Goal: Obtain resource: Obtain resource

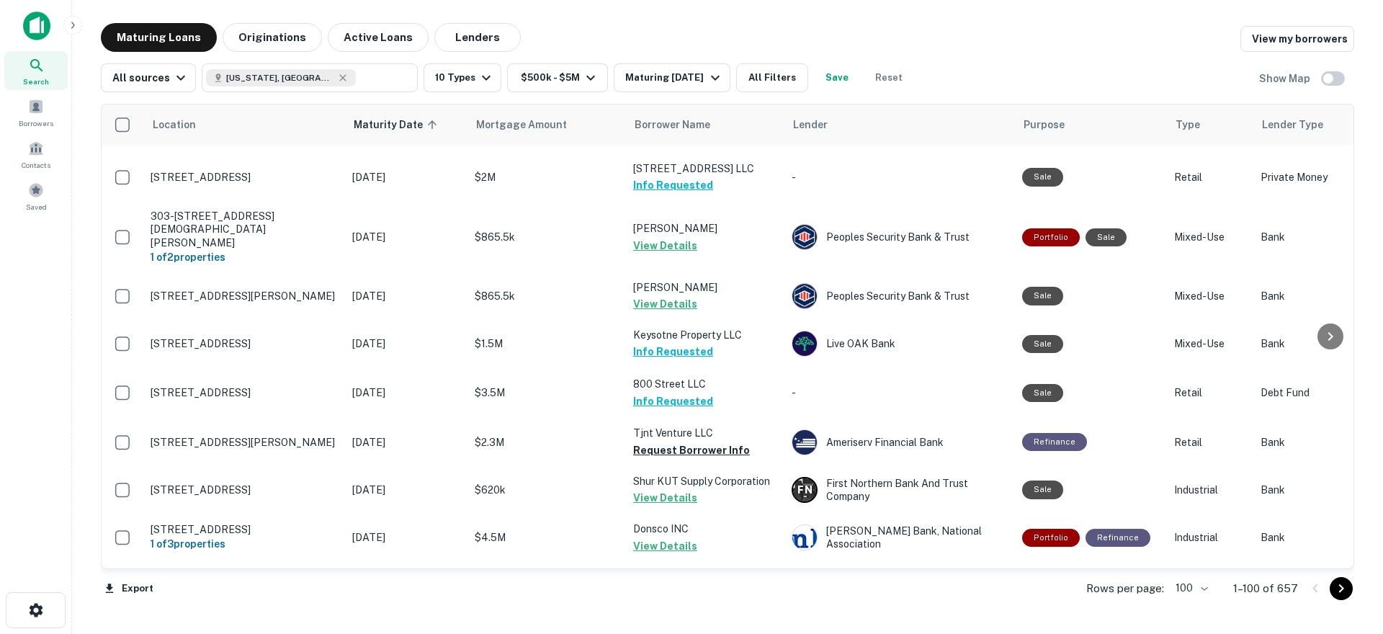
click at [1344, 589] on icon "Go to next page" at bounding box center [1341, 588] width 17 height 17
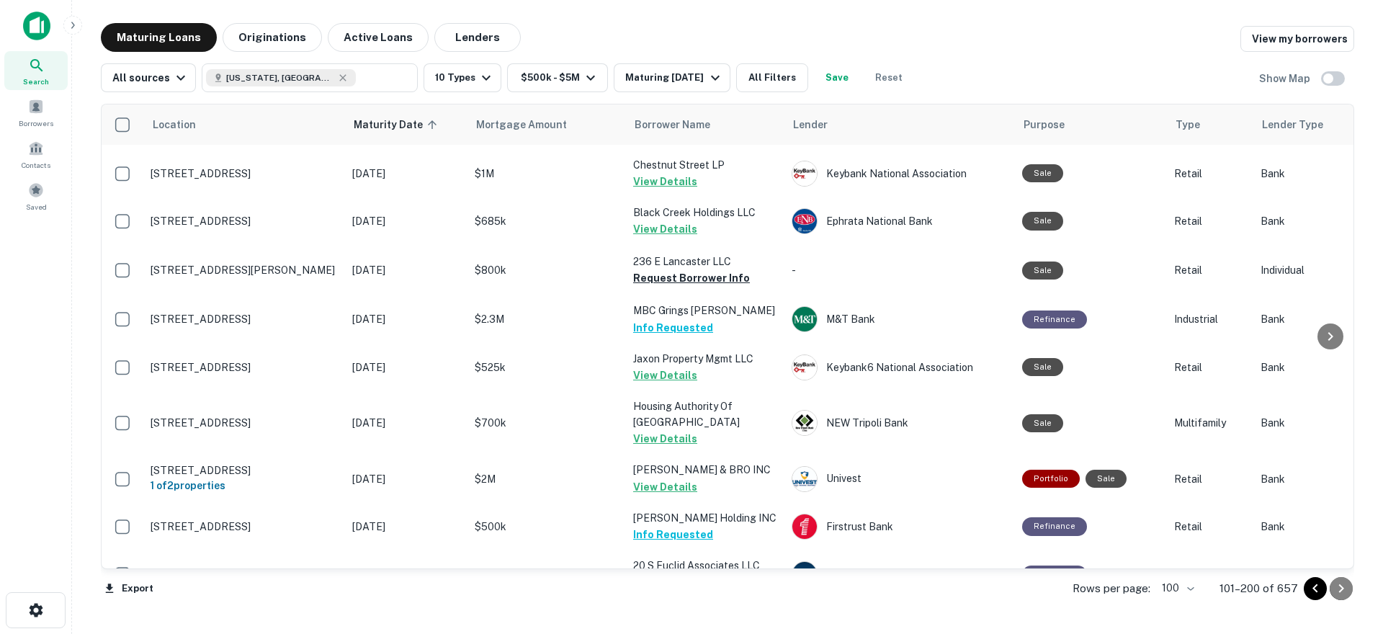
click at [1339, 592] on icon "Go to next page" at bounding box center [1341, 588] width 17 height 17
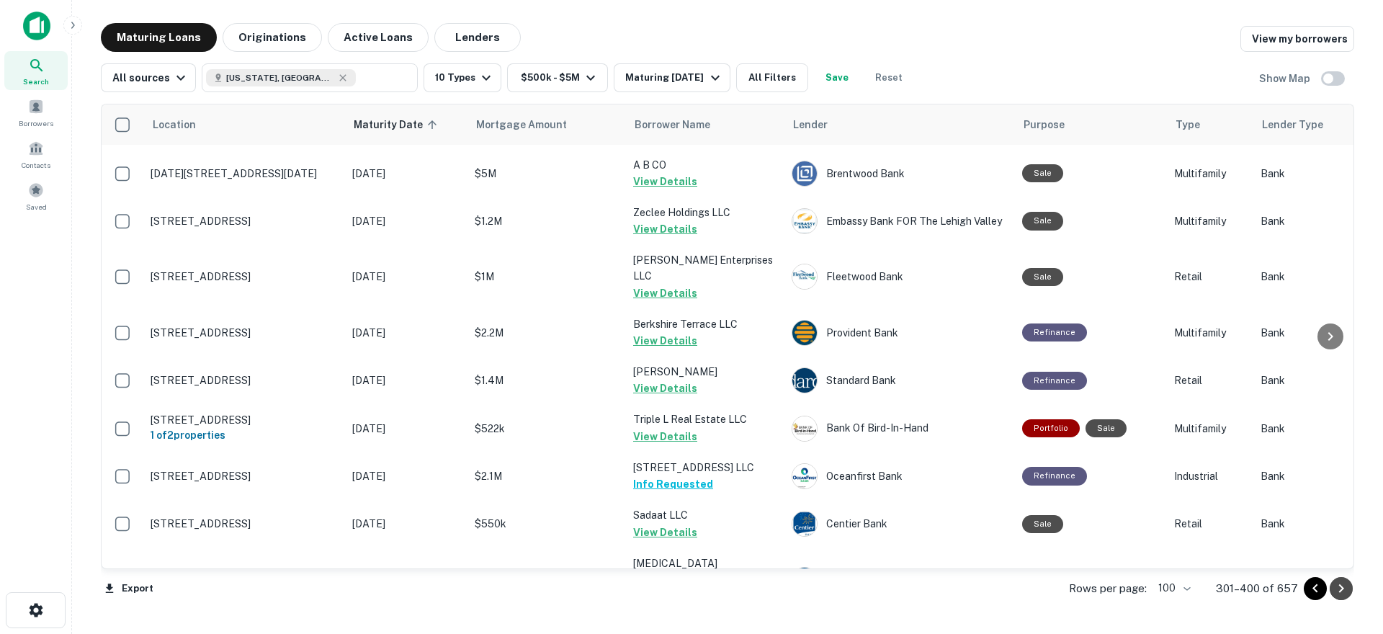
click at [1339, 592] on icon "Go to next page" at bounding box center [1341, 588] width 17 height 17
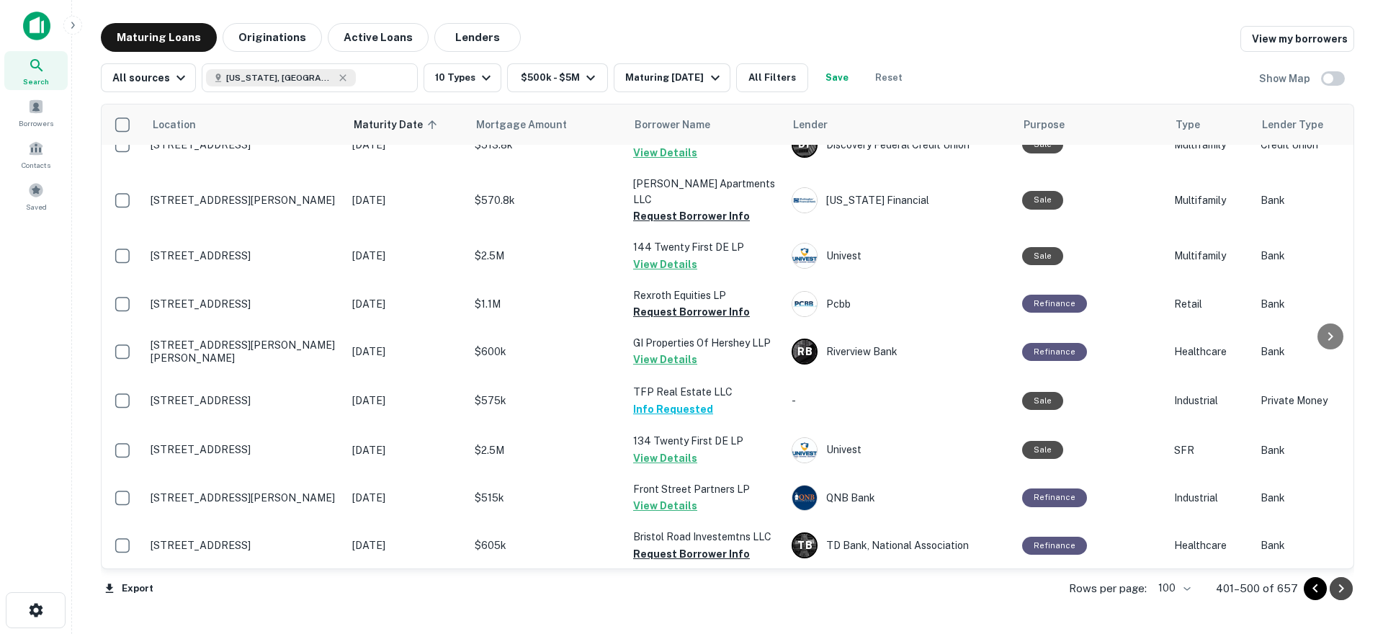
click at [1339, 592] on icon "Go to next page" at bounding box center [1341, 588] width 17 height 17
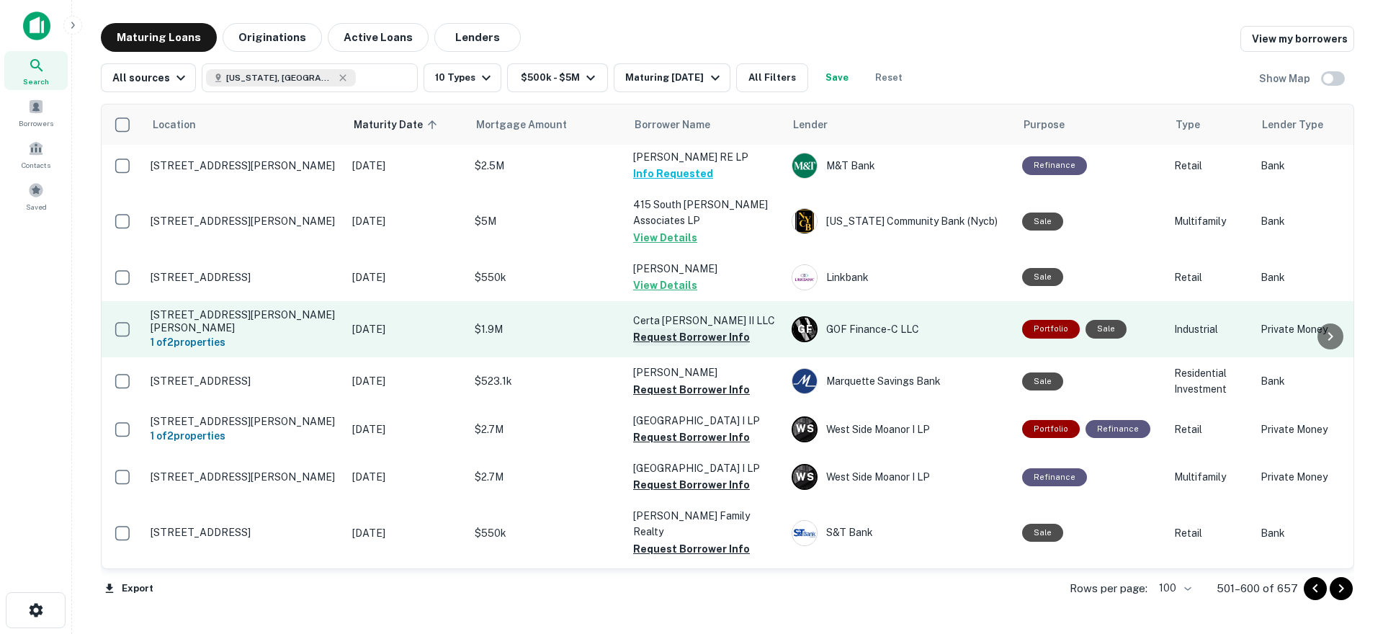
click at [679, 334] on button "Request Borrower Info" at bounding box center [691, 337] width 117 height 17
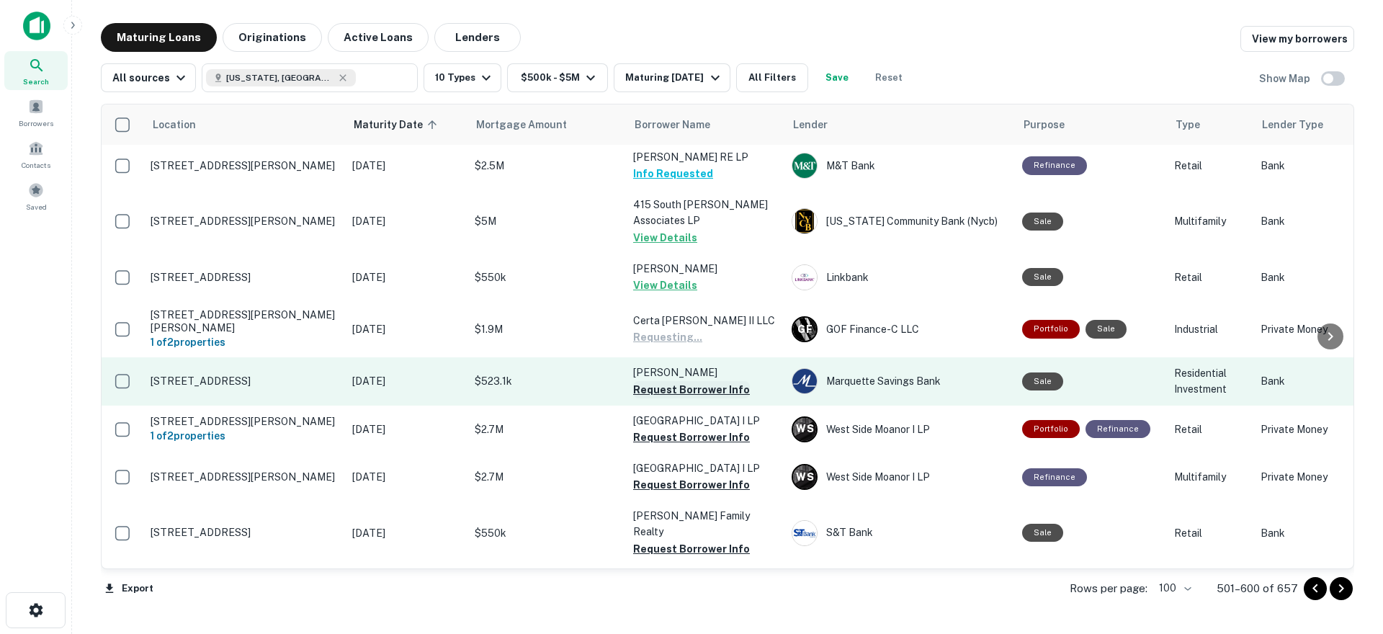
click at [670, 383] on button "Request Borrower Info" at bounding box center [691, 389] width 117 height 17
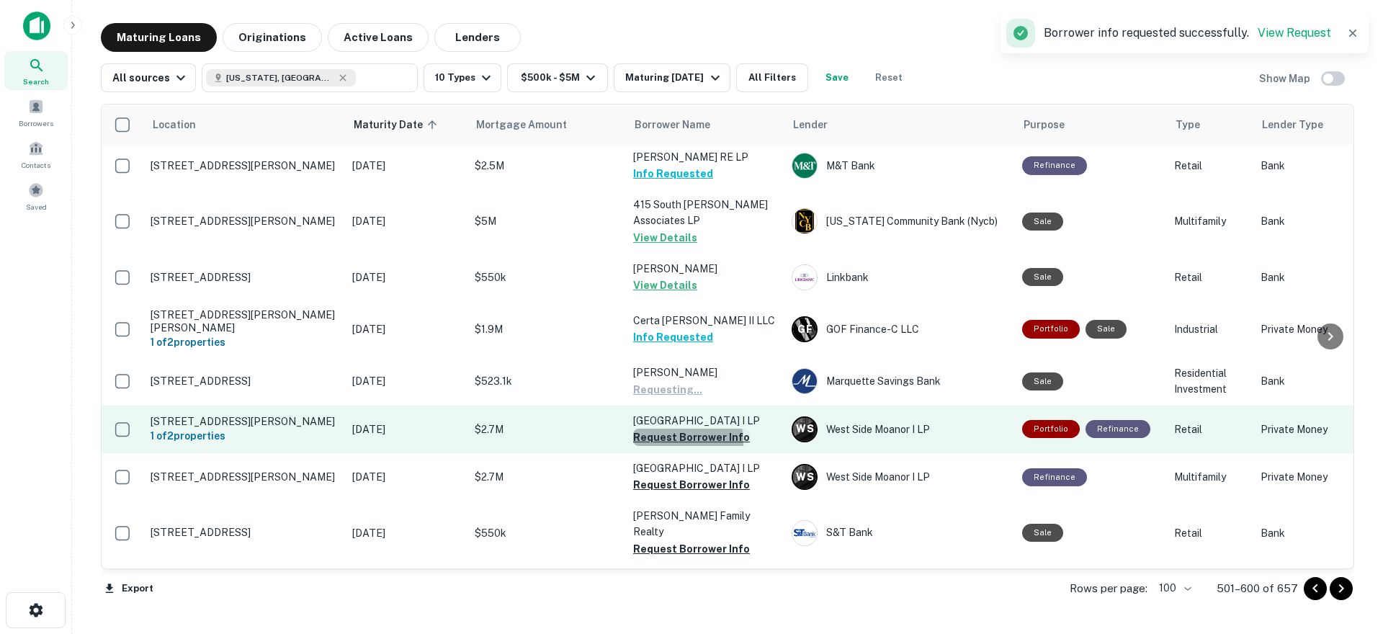
click at [674, 437] on button "Request Borrower Info" at bounding box center [691, 437] width 117 height 17
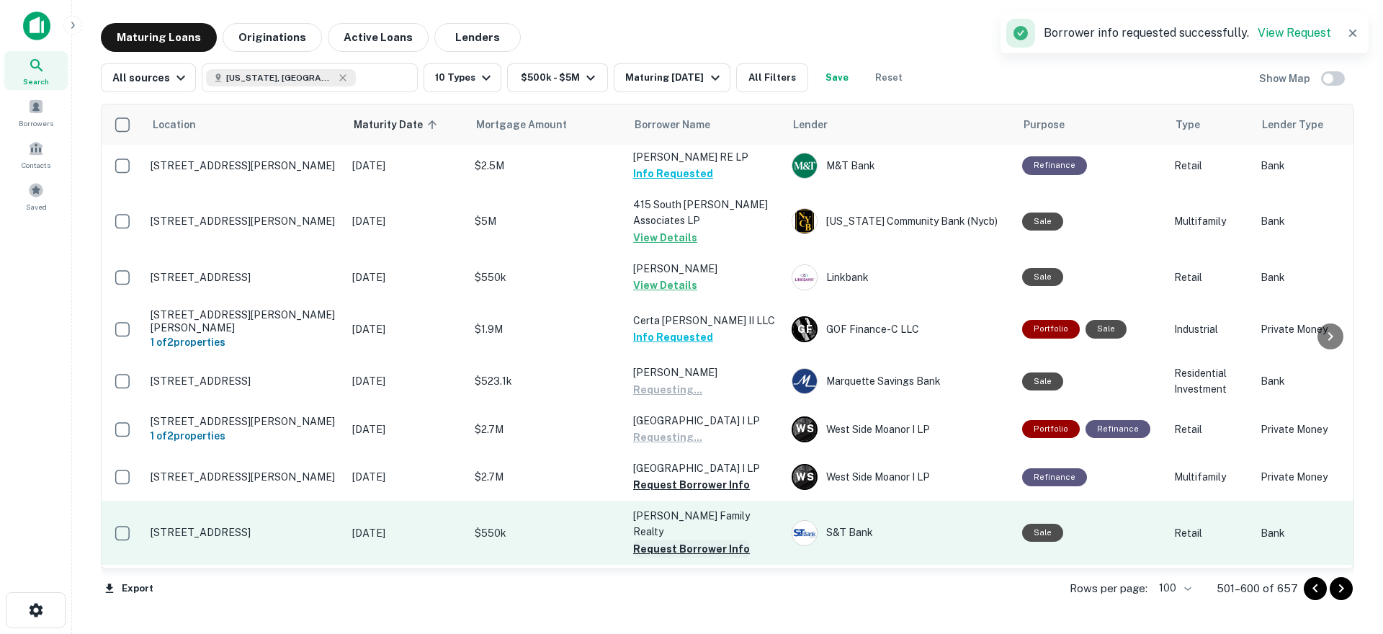
click at [678, 488] on button "Request Borrower Info" at bounding box center [691, 484] width 117 height 17
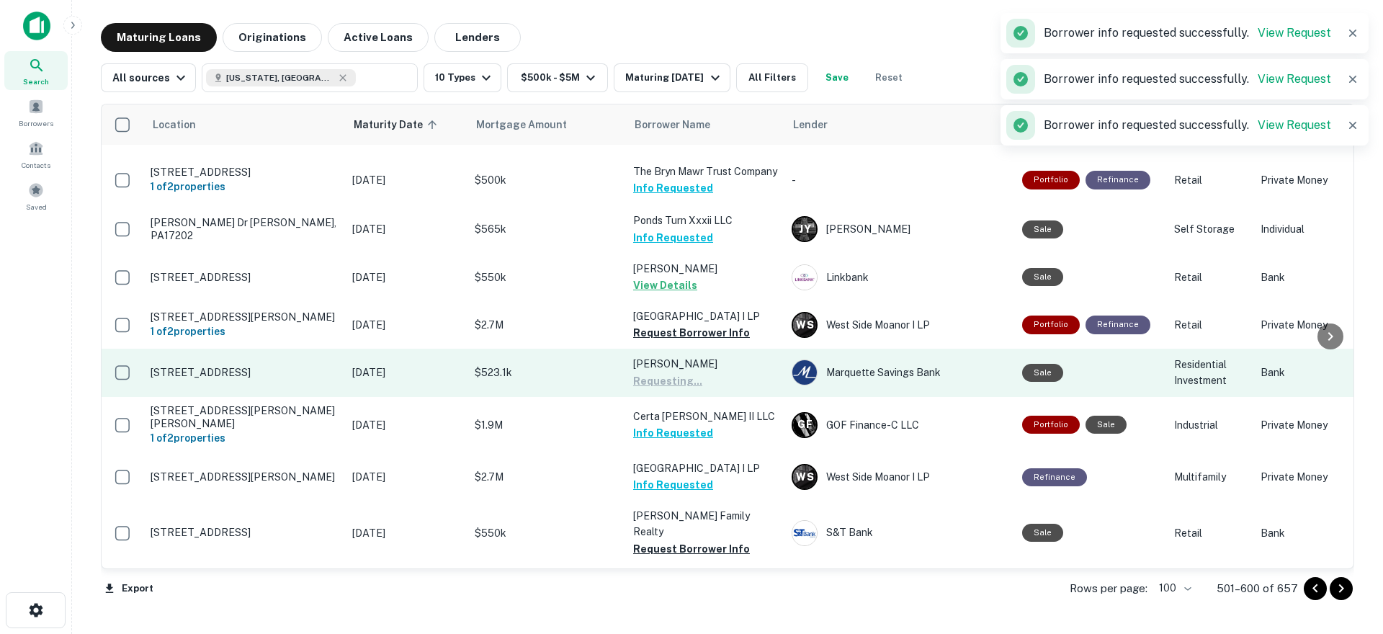
click at [675, 540] on button "Request Borrower Info" at bounding box center [691, 548] width 117 height 17
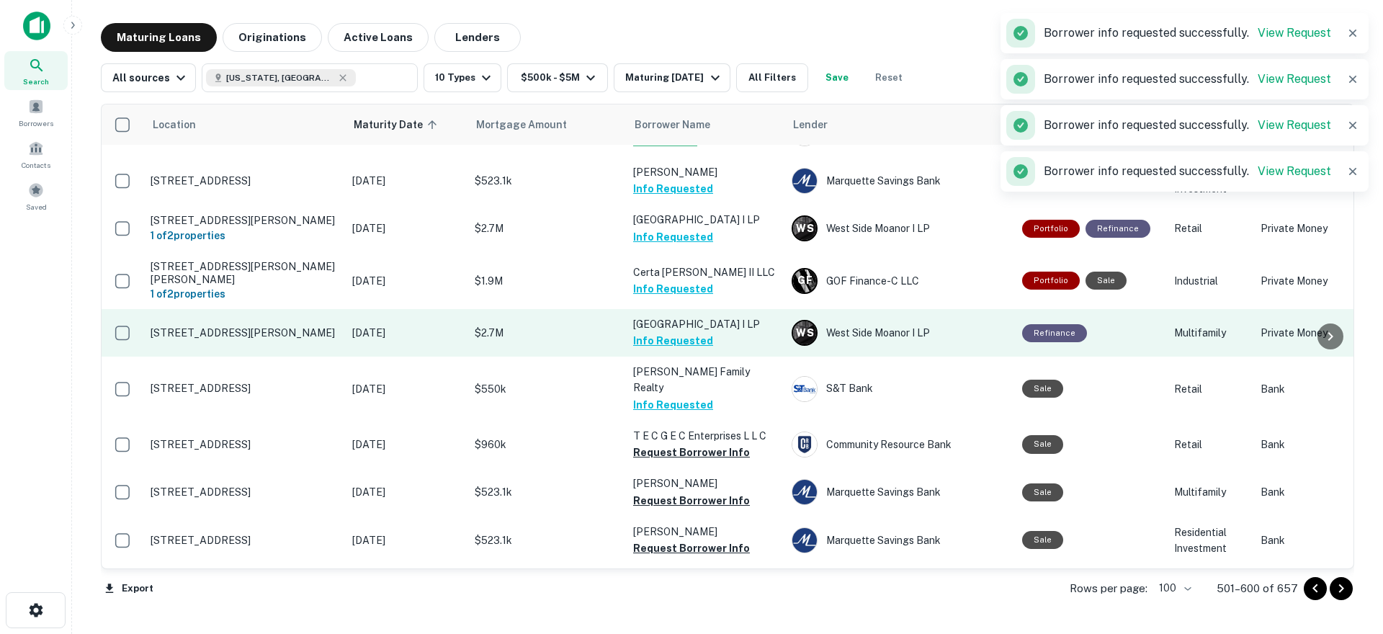
scroll to position [1081, 0]
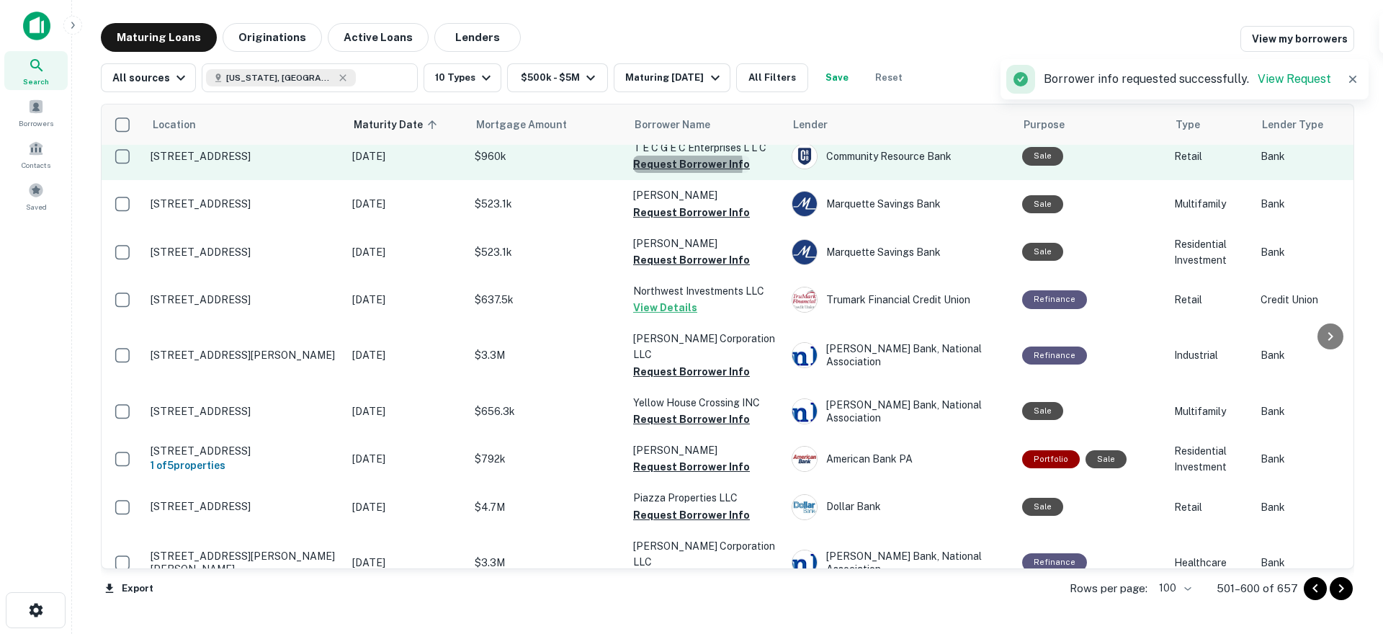
click at [675, 156] on button "Request Borrower Info" at bounding box center [691, 164] width 117 height 17
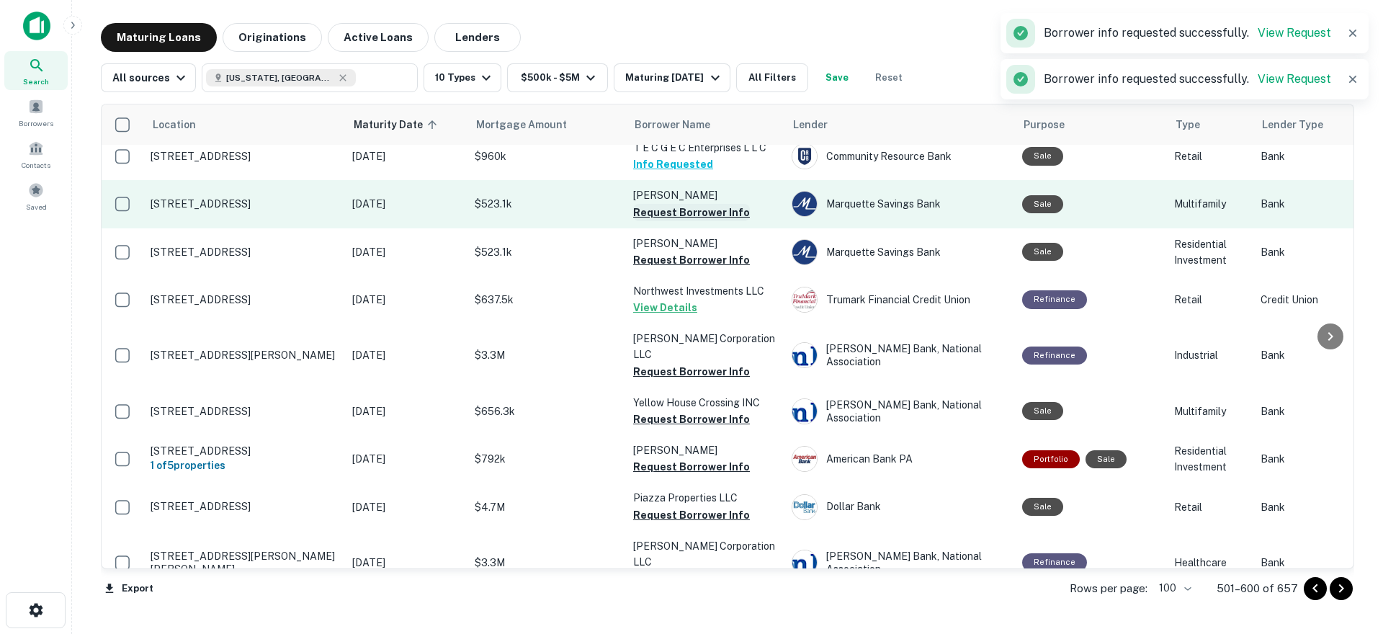
click at [669, 204] on button "Request Borrower Info" at bounding box center [691, 212] width 117 height 17
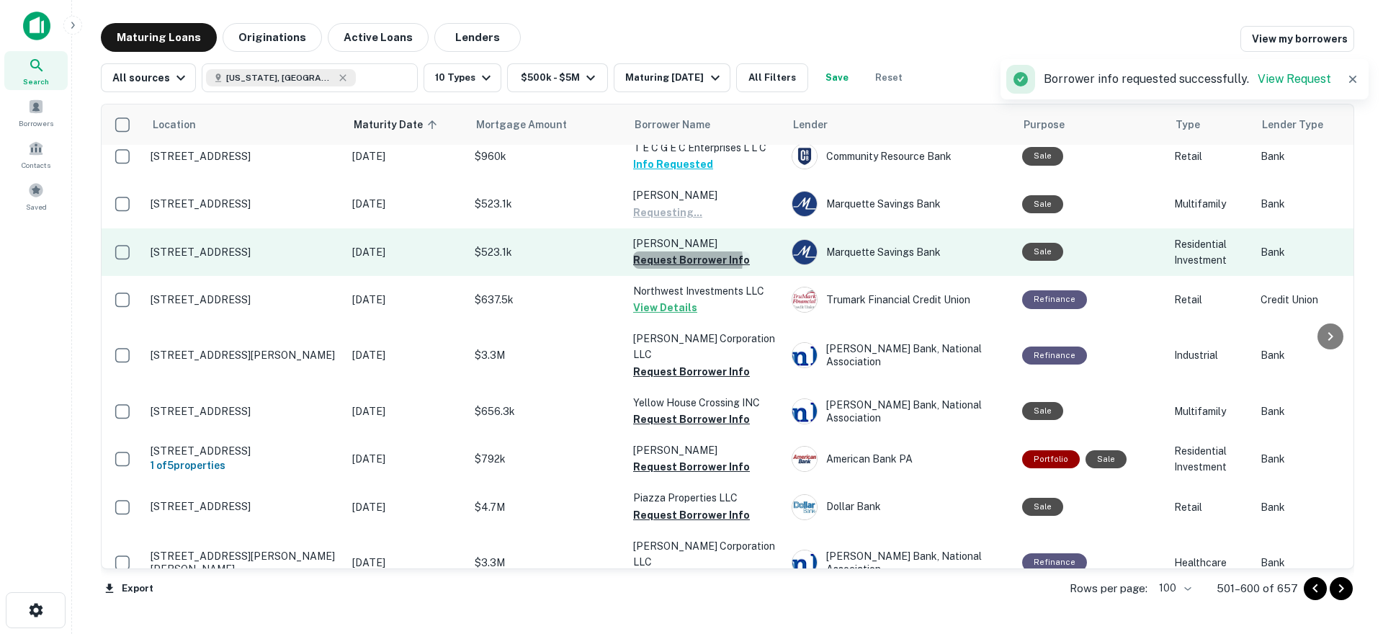
click at [671, 251] on button "Request Borrower Info" at bounding box center [691, 259] width 117 height 17
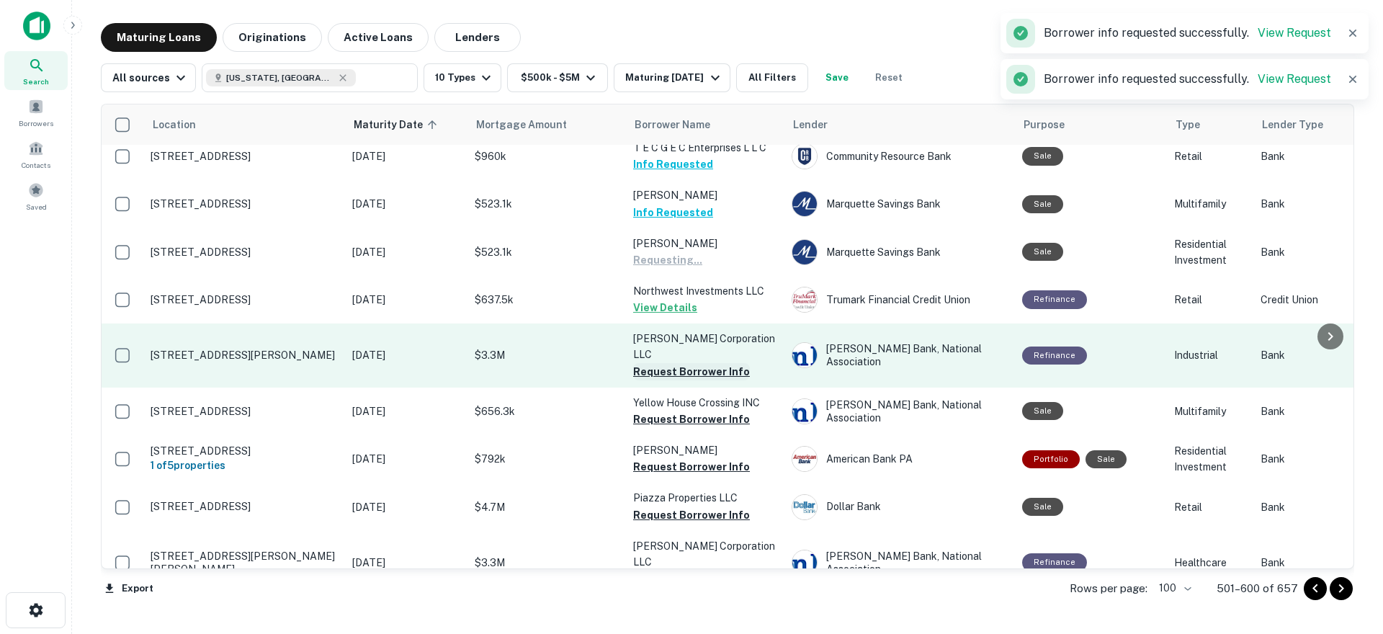
click at [671, 363] on button "Request Borrower Info" at bounding box center [691, 371] width 117 height 17
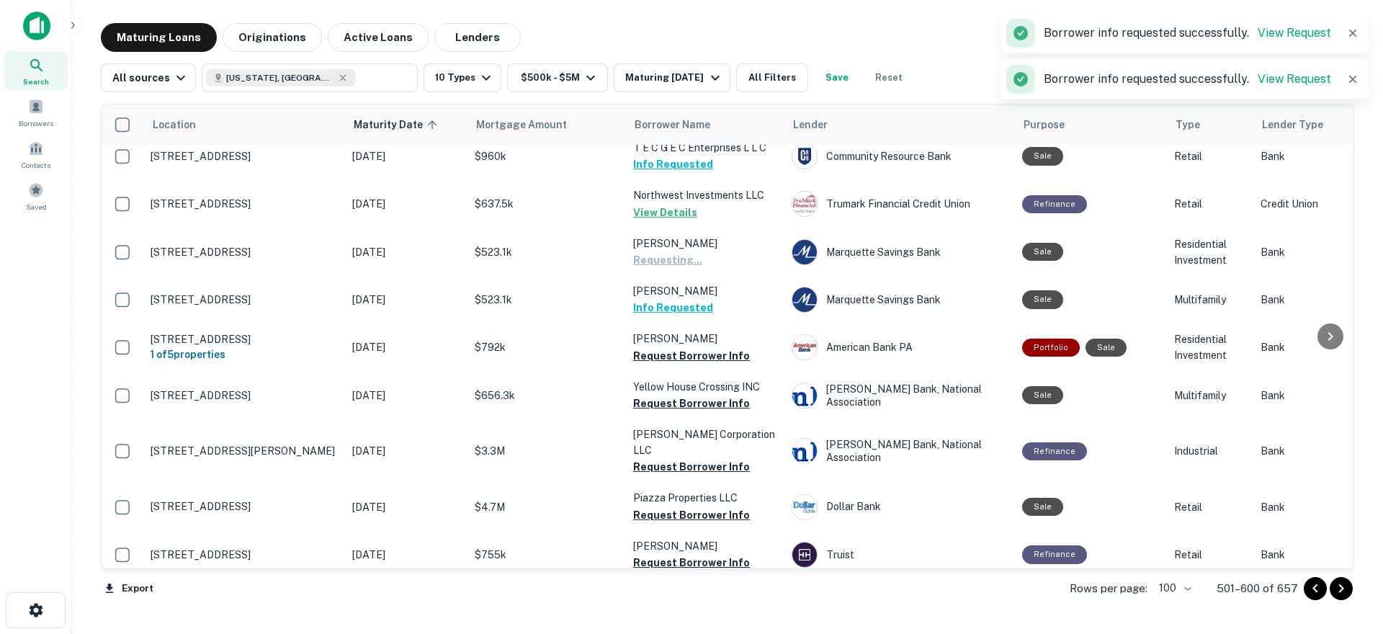
click at [740, 427] on p "[PERSON_NAME] Corporation LLC" at bounding box center [705, 443] width 144 height 32
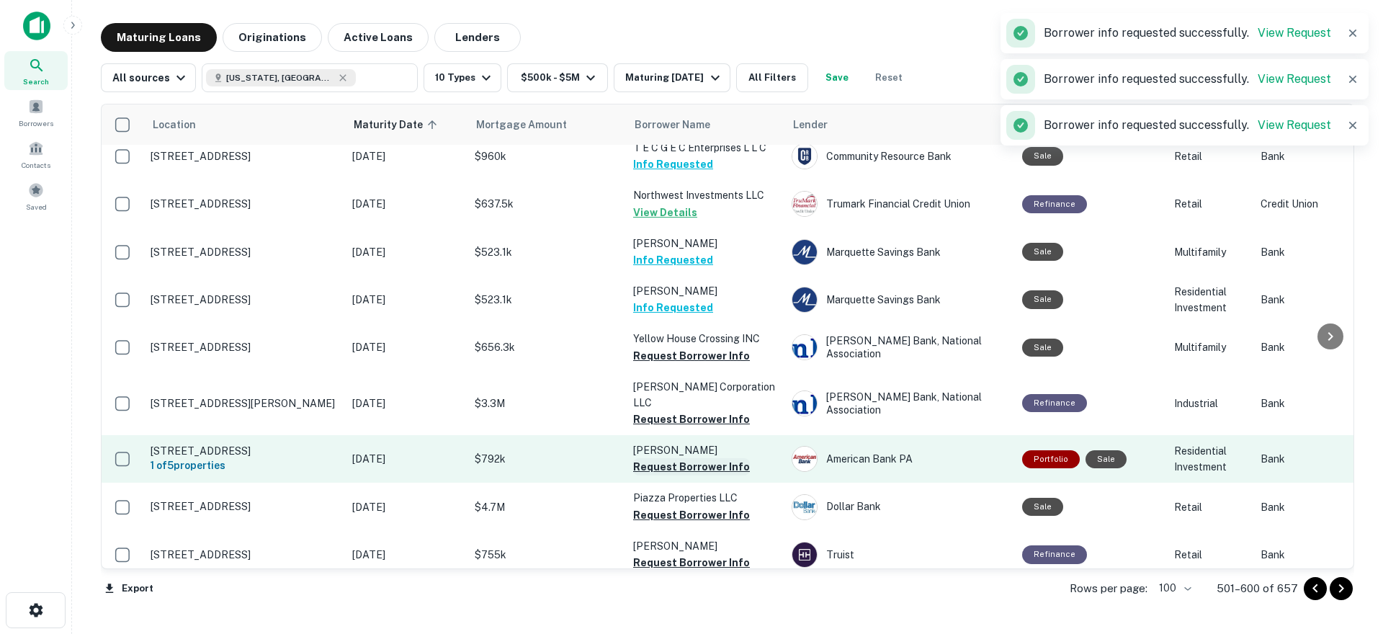
drag, startPoint x: 682, startPoint y: 393, endPoint x: 683, endPoint y: 441, distance: 48.3
click at [683, 458] on button "Request Borrower Info" at bounding box center [691, 466] width 117 height 17
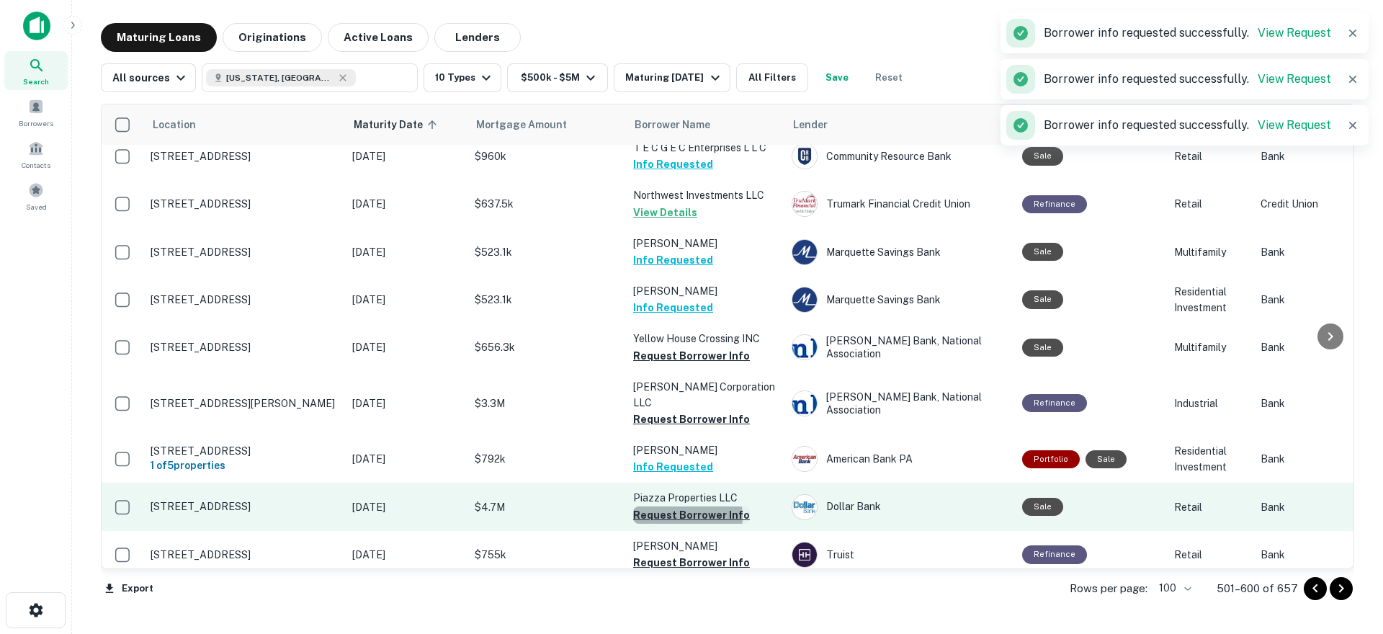
click at [674, 506] on button "Request Borrower Info" at bounding box center [691, 514] width 117 height 17
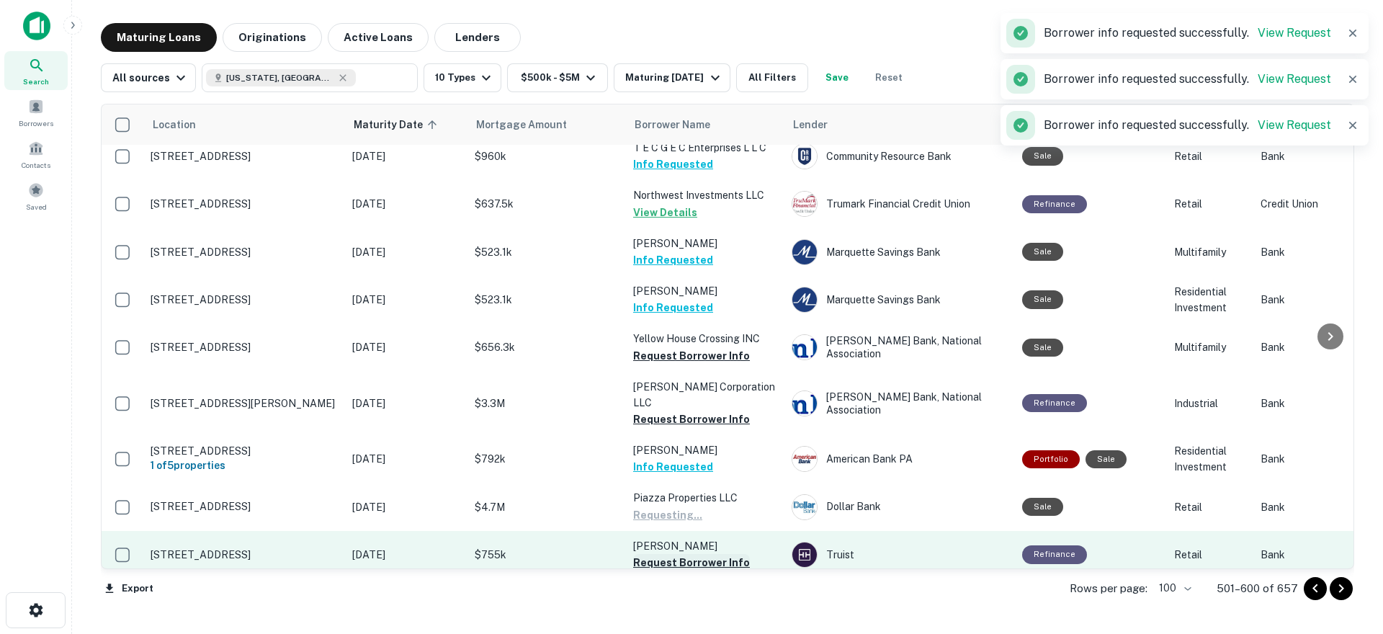
click at [677, 554] on button "Request Borrower Info" at bounding box center [691, 562] width 117 height 17
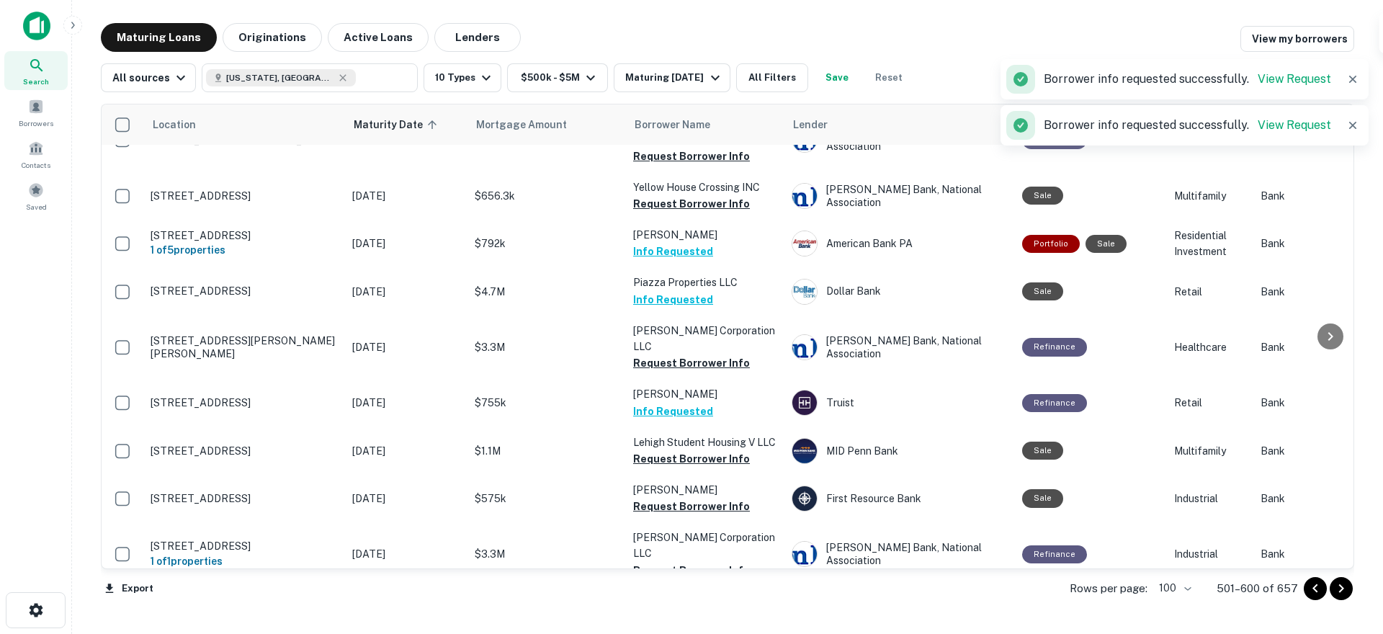
scroll to position [1297, 0]
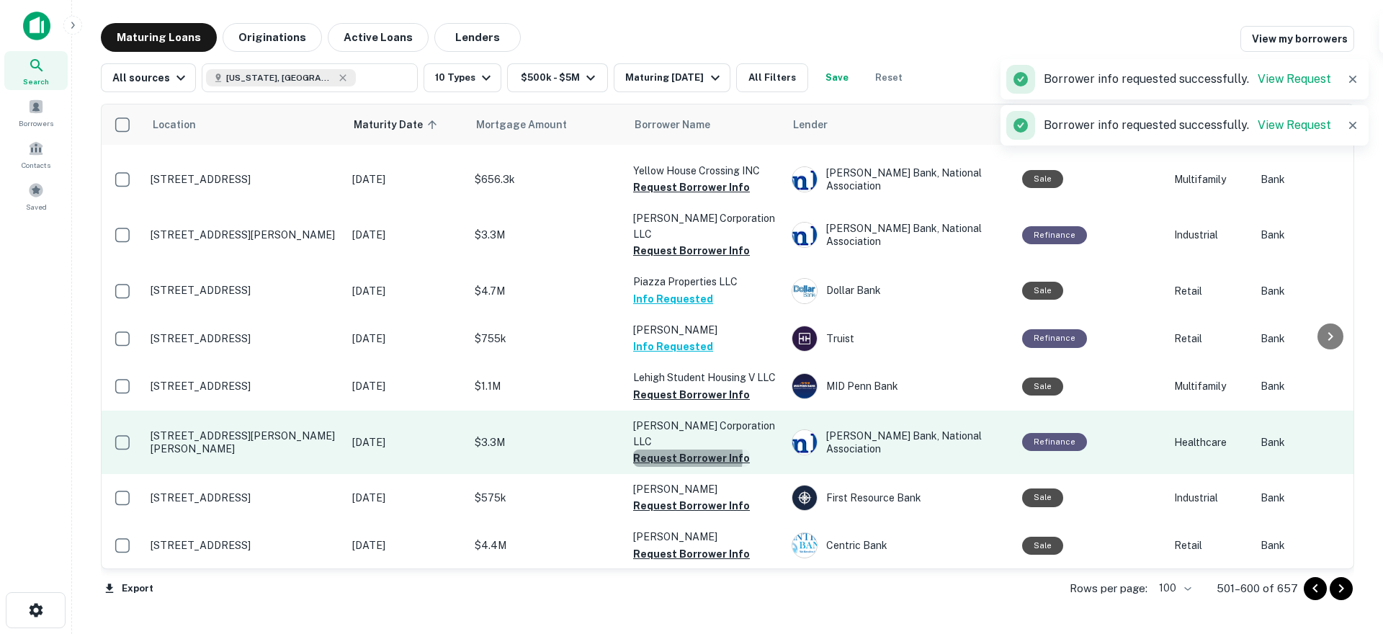
click at [669, 450] on button "Request Borrower Info" at bounding box center [691, 458] width 117 height 17
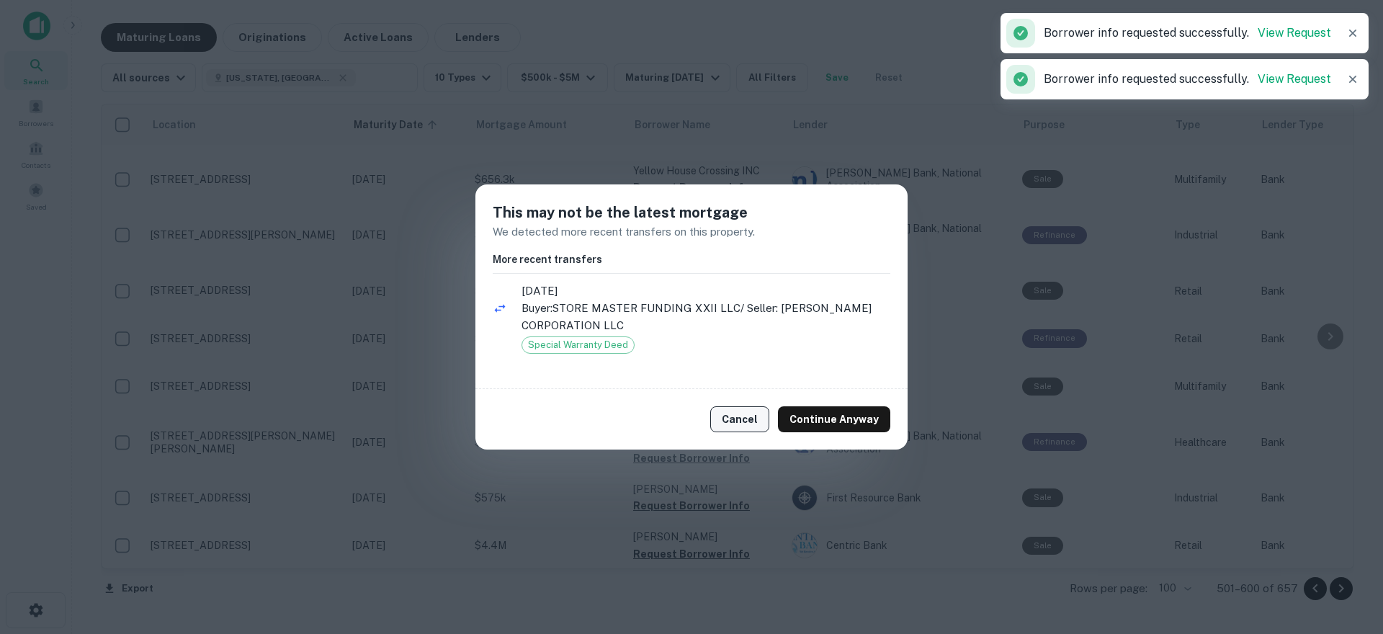
click at [764, 419] on button "Cancel" at bounding box center [739, 419] width 59 height 26
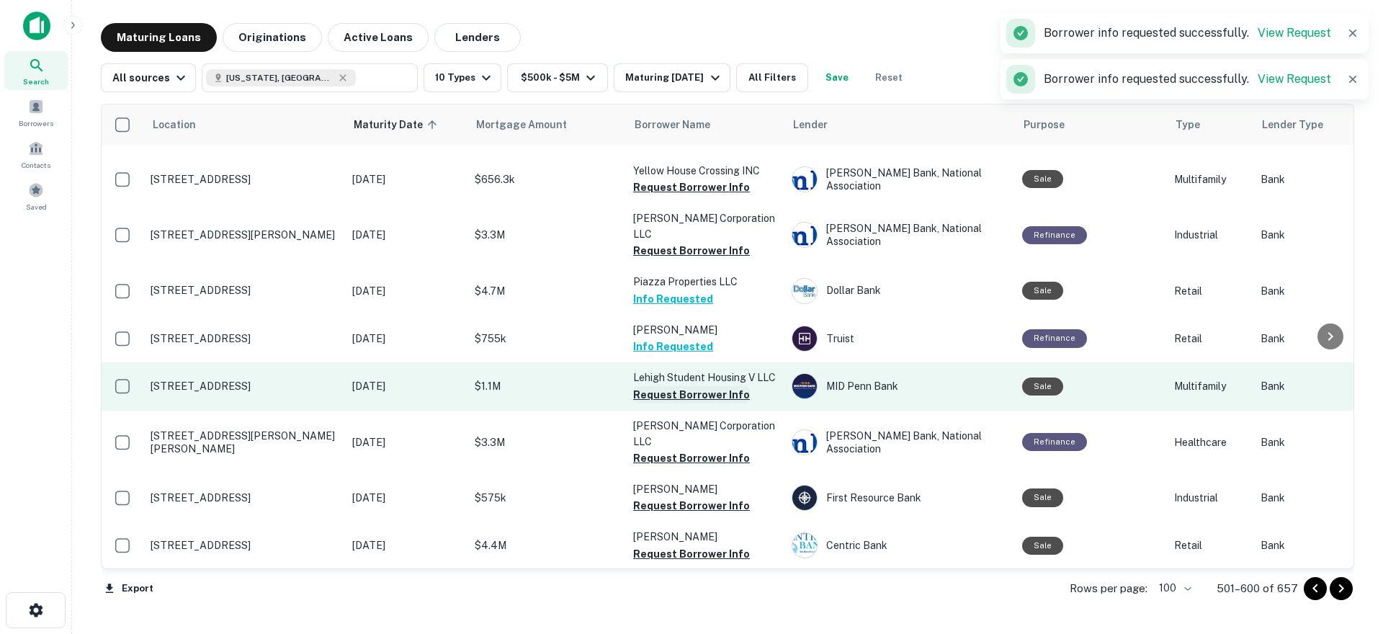
click at [684, 386] on button "Request Borrower Info" at bounding box center [691, 394] width 117 height 17
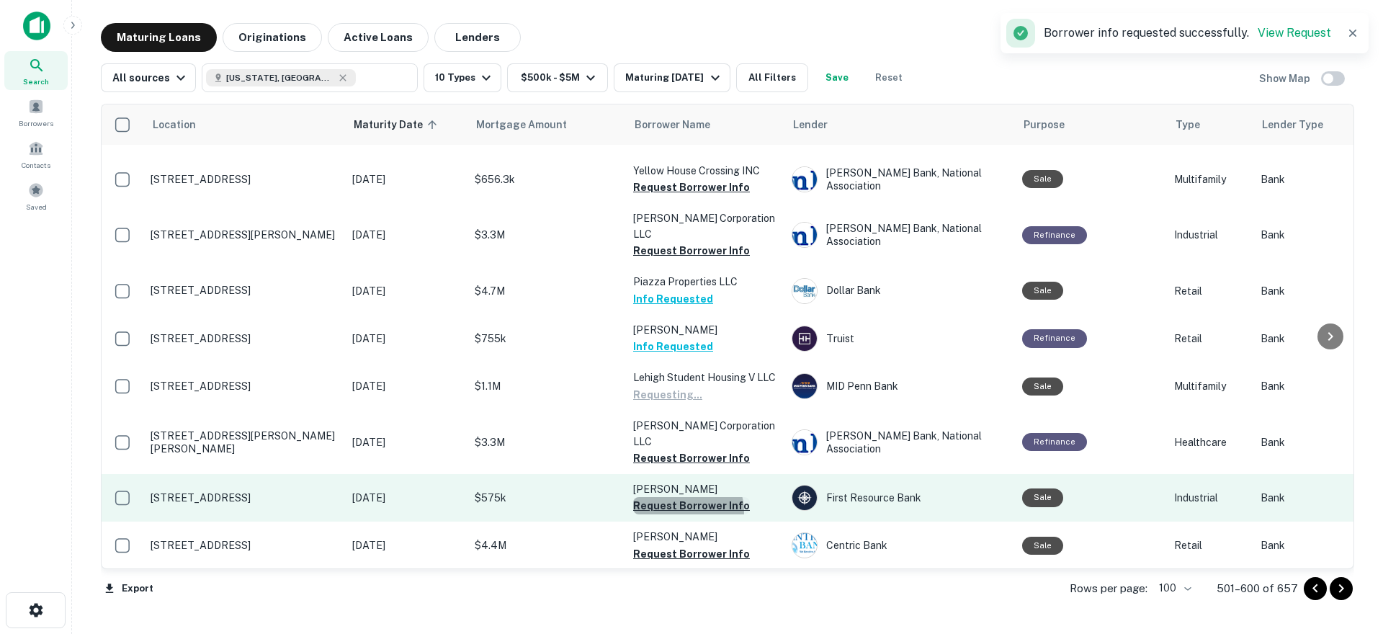
click at [686, 497] on button "Request Borrower Info" at bounding box center [691, 505] width 117 height 17
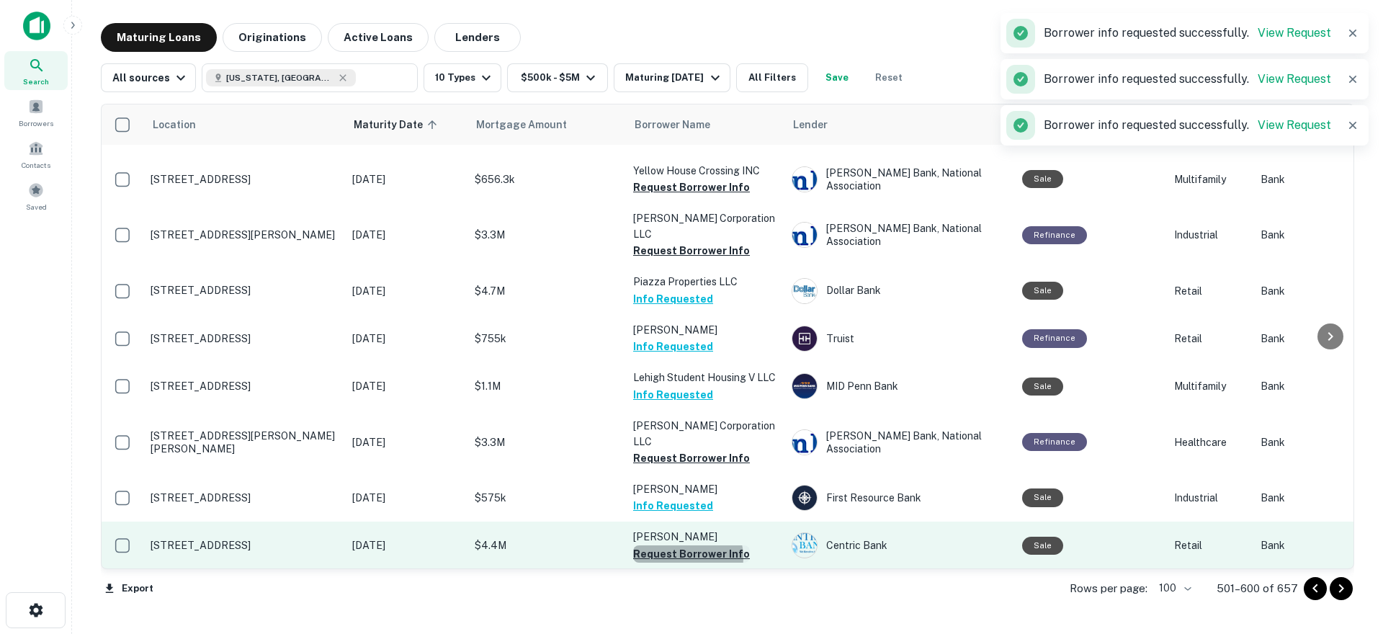
click at [681, 545] on button "Request Borrower Info" at bounding box center [691, 553] width 117 height 17
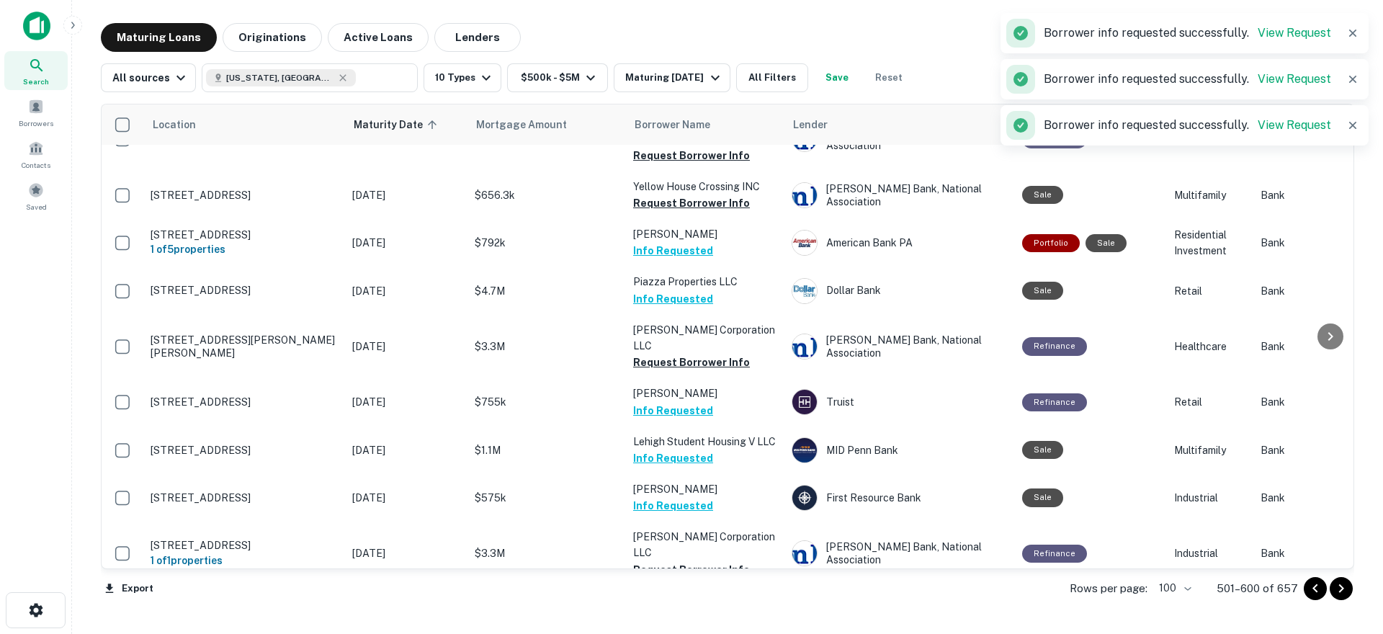
scroll to position [1369, 0]
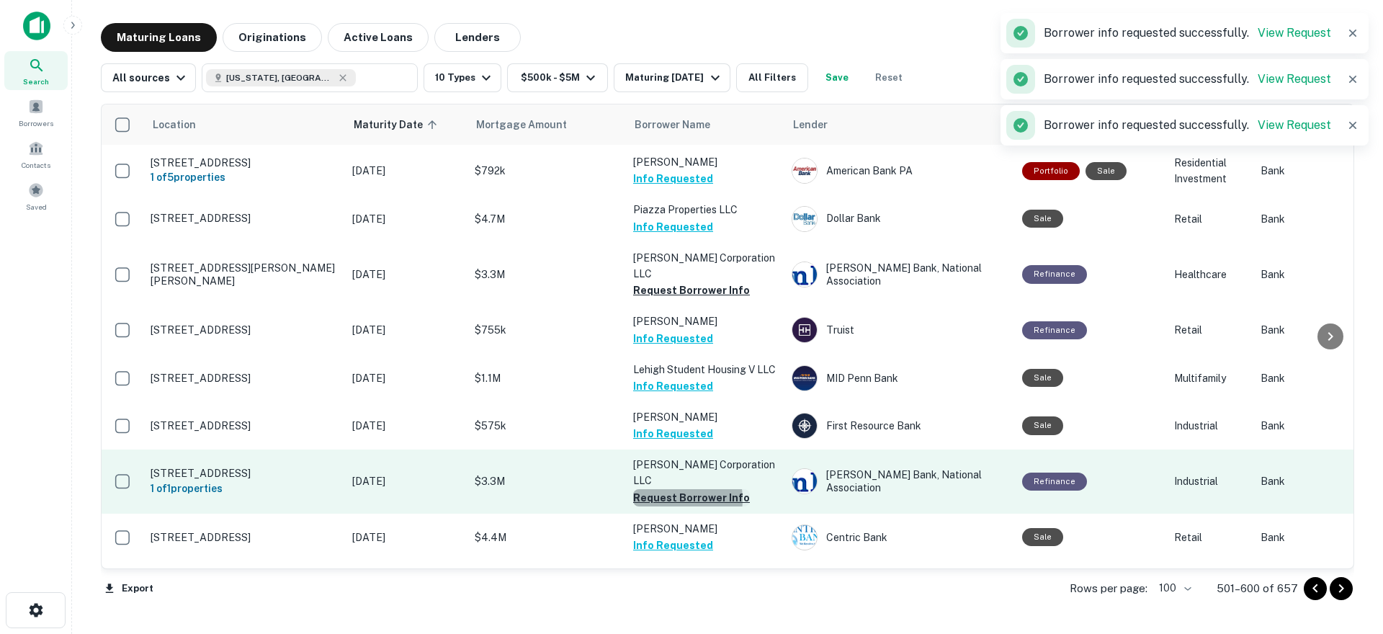
click at [665, 489] on button "Request Borrower Info" at bounding box center [691, 497] width 117 height 17
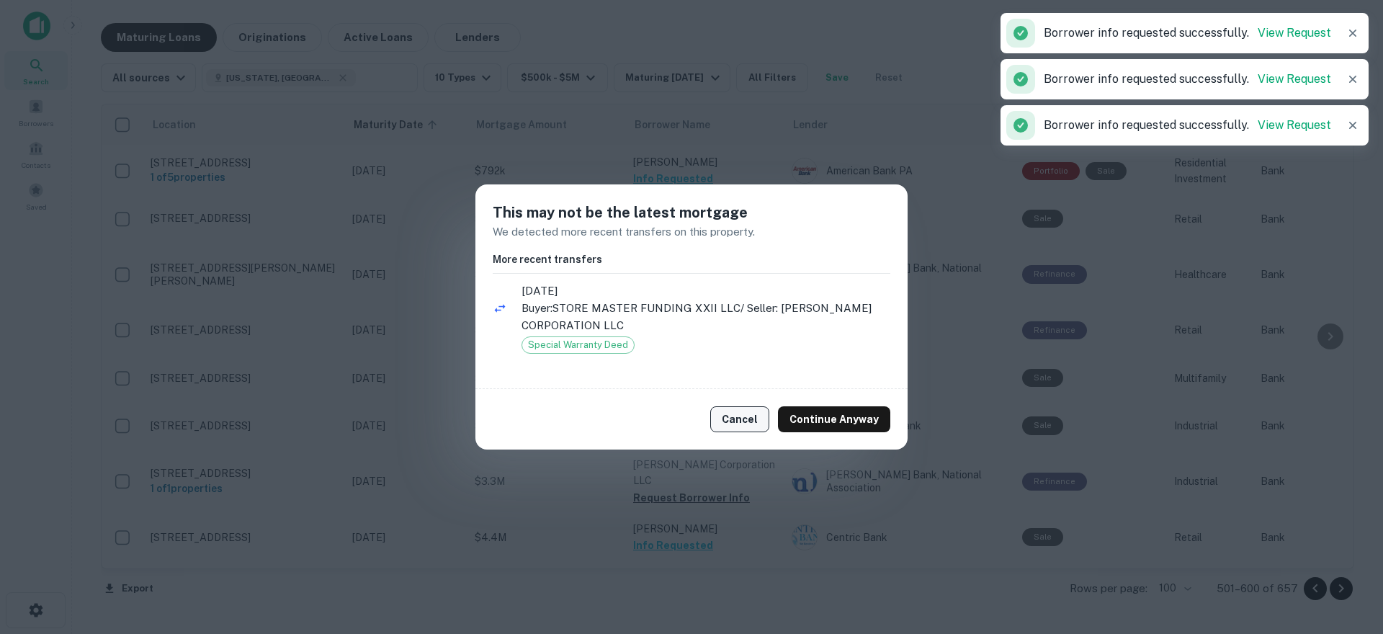
click at [732, 420] on button "Cancel" at bounding box center [739, 419] width 59 height 26
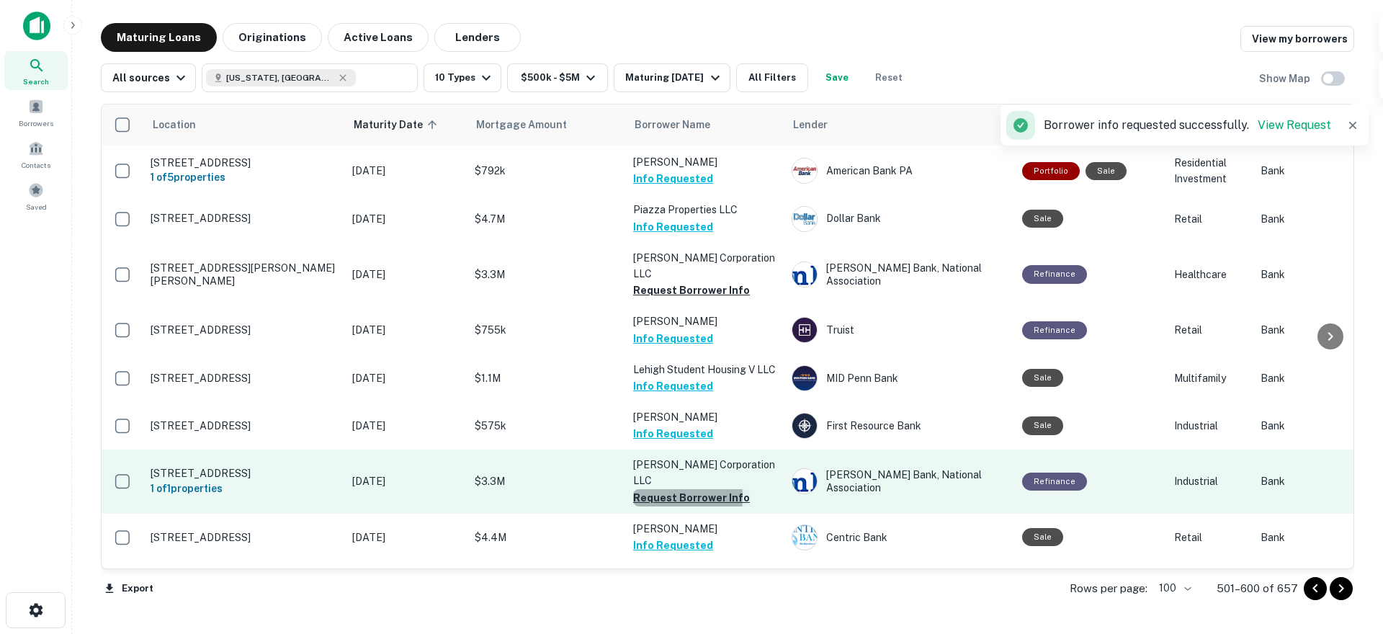
click at [656, 489] on button "Request Borrower Info" at bounding box center [691, 497] width 117 height 17
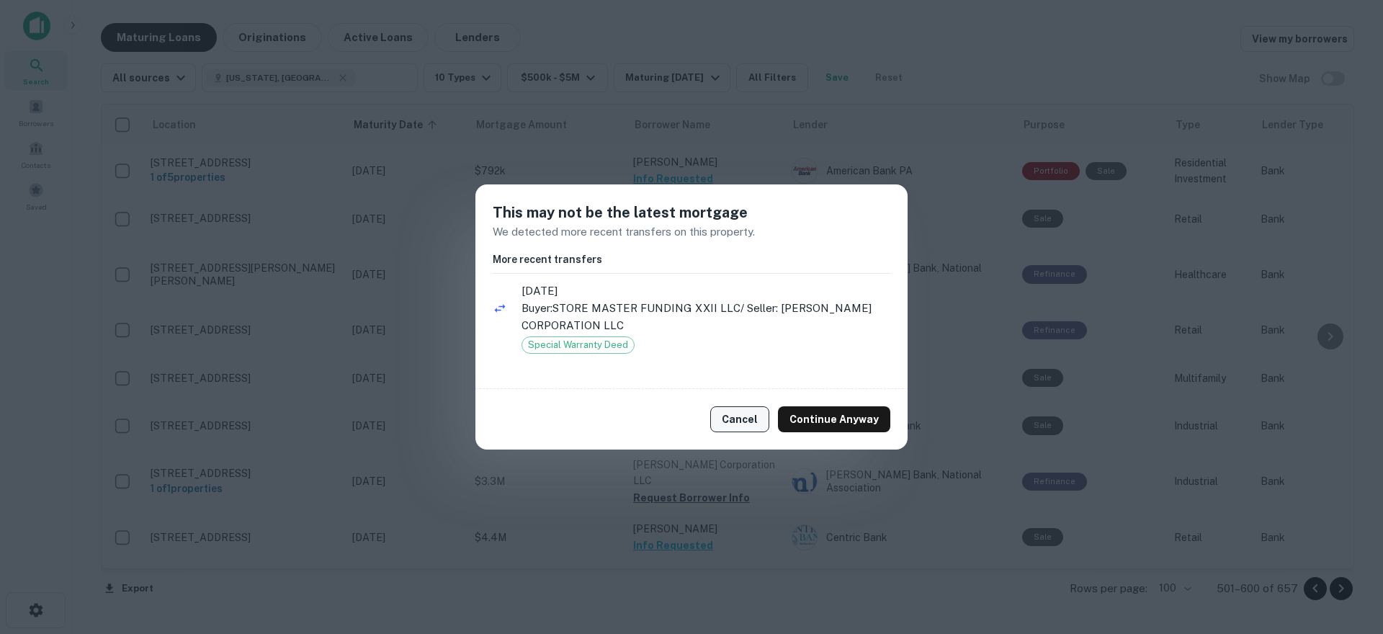
click at [738, 419] on button "Cancel" at bounding box center [739, 419] width 59 height 26
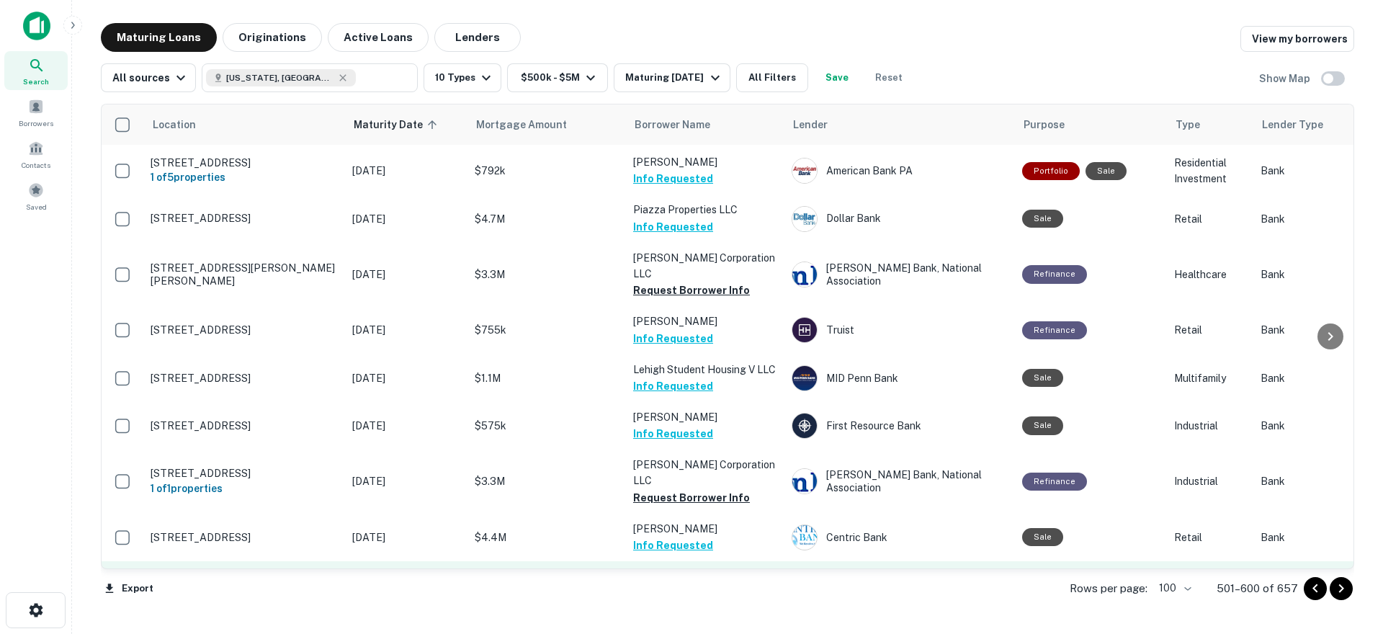
click at [668, 584] on button "Request Borrower Info" at bounding box center [691, 592] width 117 height 17
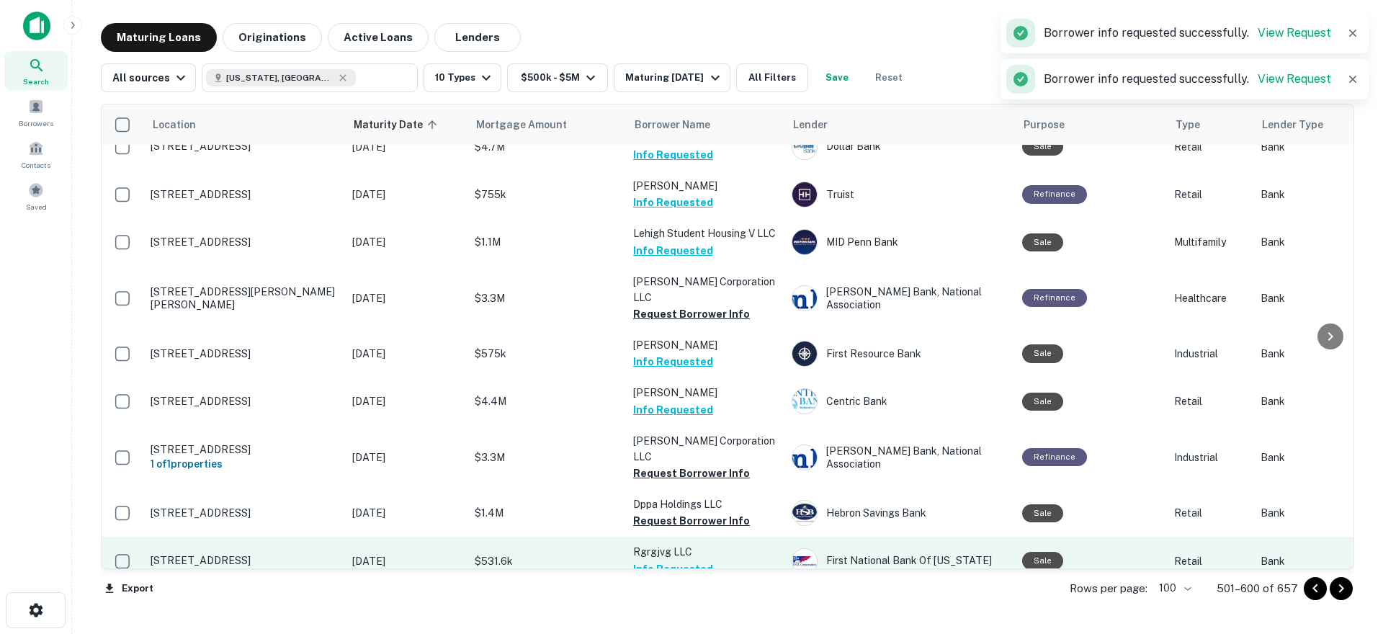
scroll to position [1513, 0]
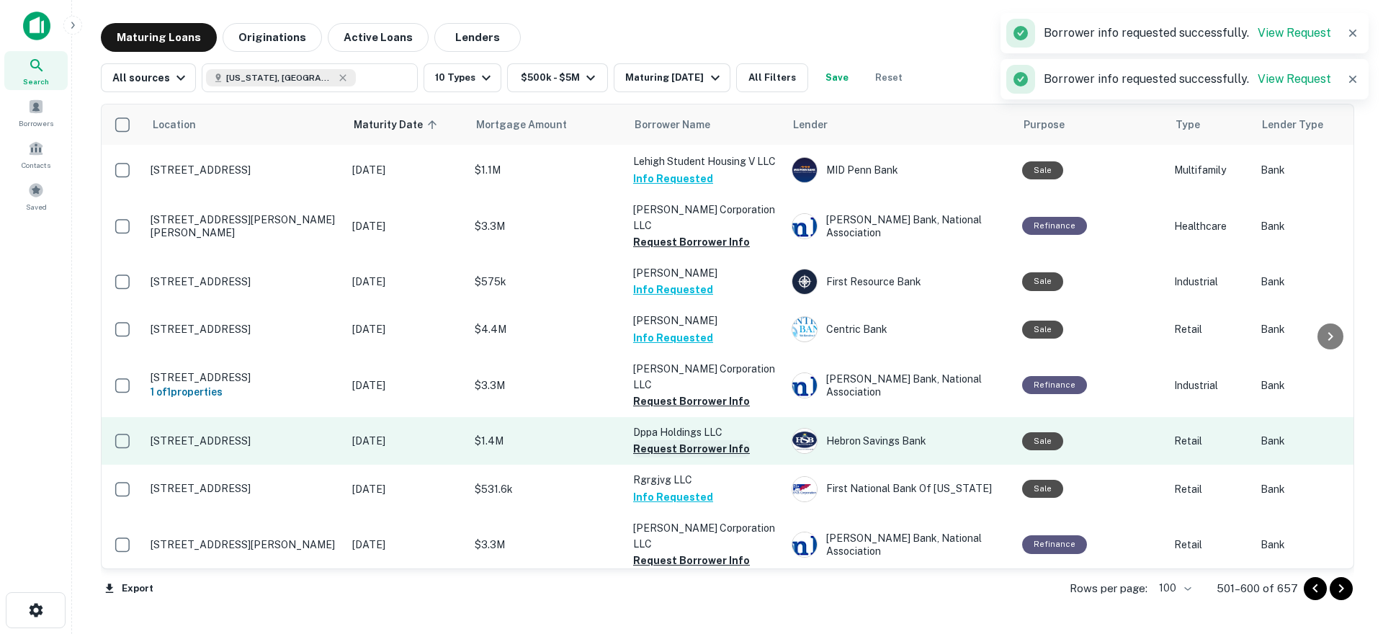
click at [666, 440] on button "Request Borrower Info" at bounding box center [691, 448] width 117 height 17
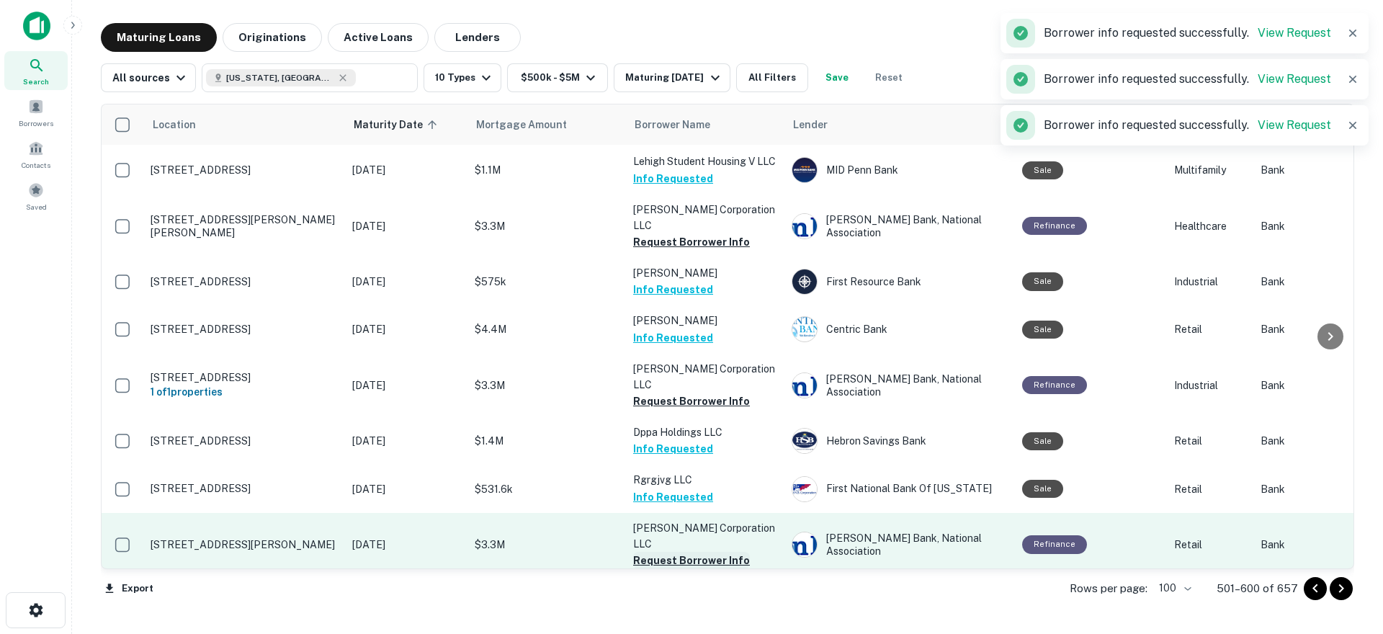
click at [667, 552] on button "Request Borrower Info" at bounding box center [691, 560] width 117 height 17
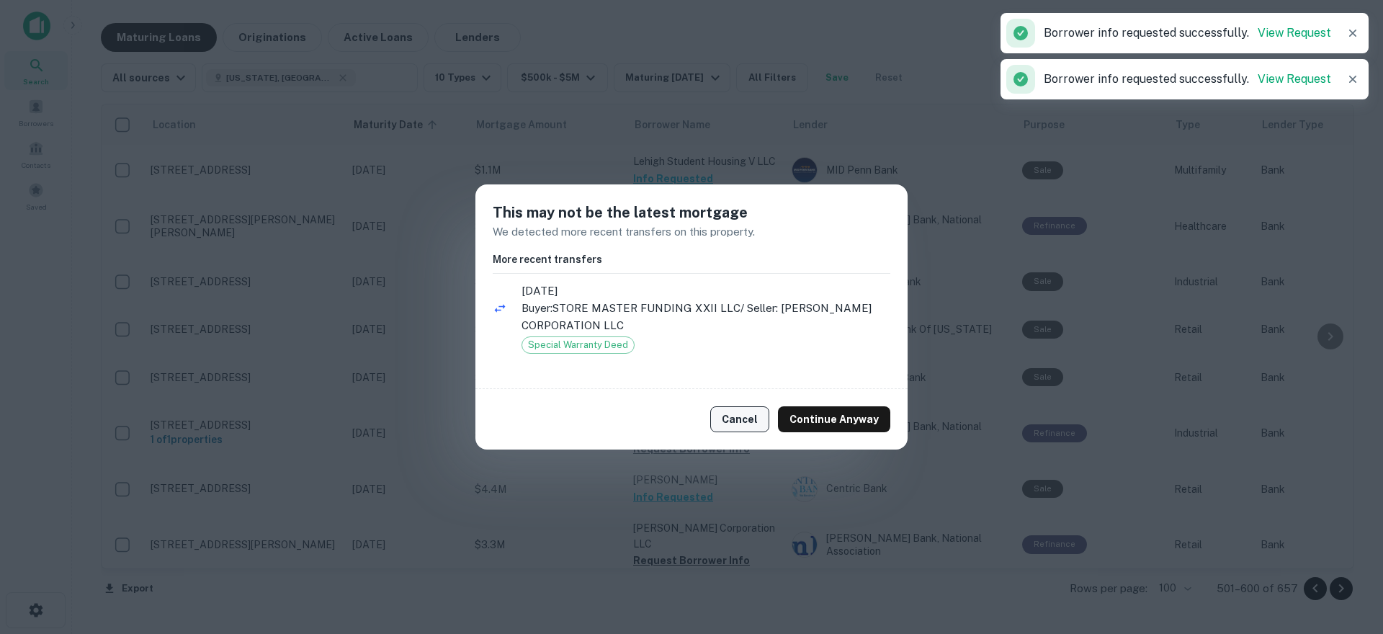
click at [737, 410] on button "Cancel" at bounding box center [739, 419] width 59 height 26
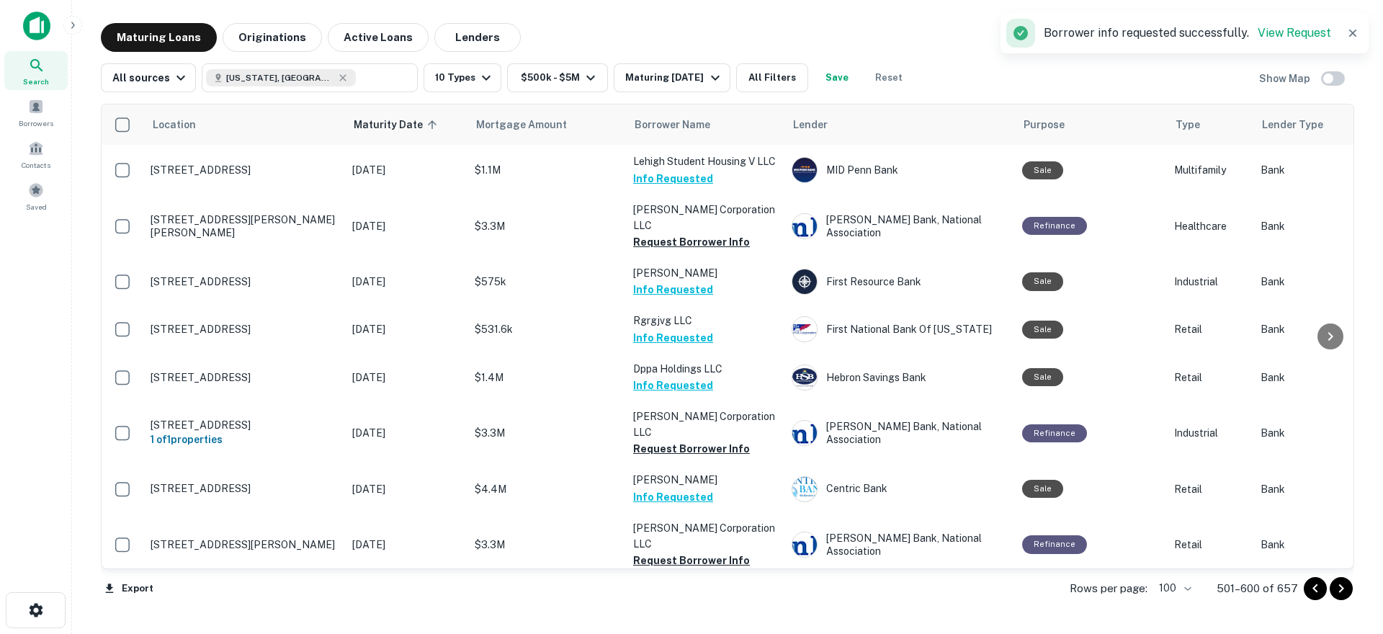
click at [661, 600] on button "Request Borrower Info" at bounding box center [691, 608] width 117 height 17
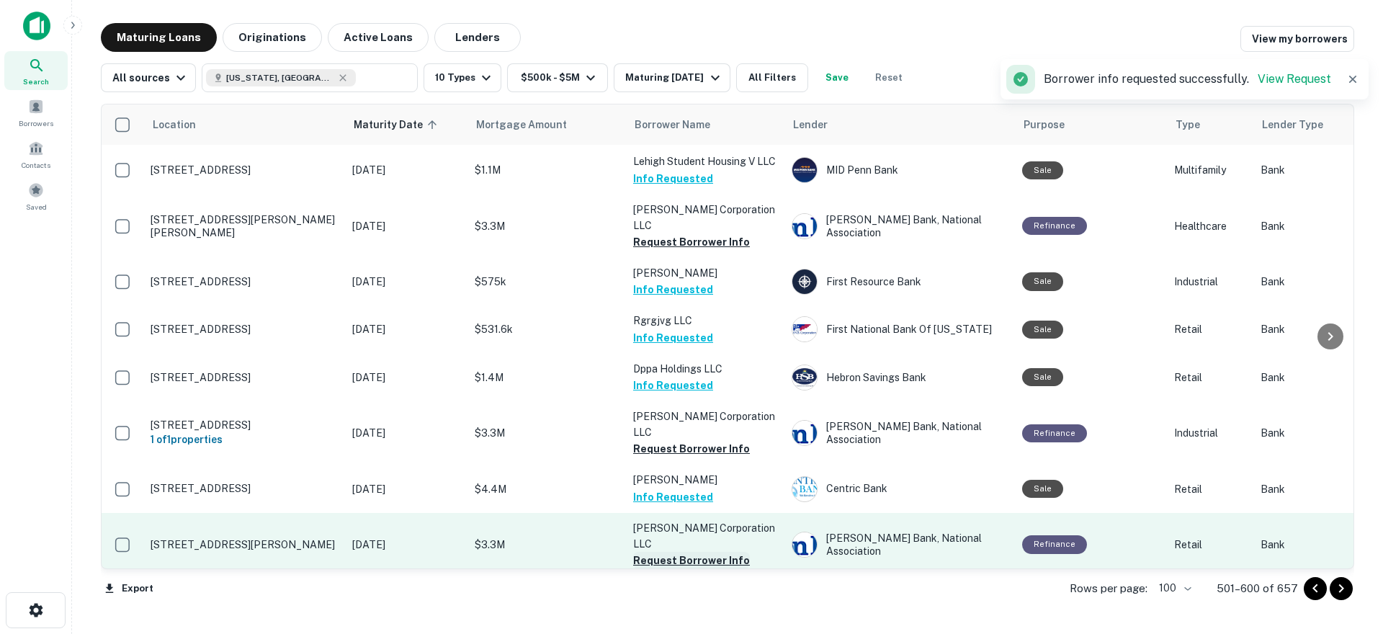
click at [675, 552] on button "Request Borrower Info" at bounding box center [691, 560] width 117 height 17
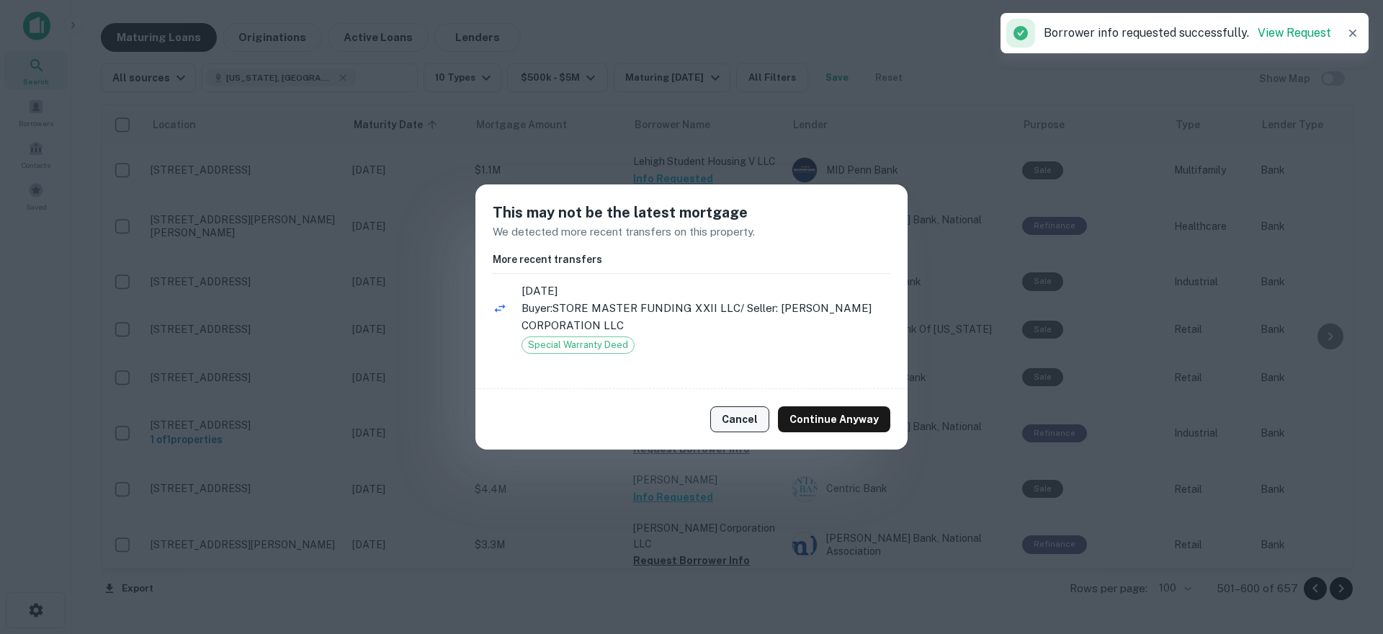
click at [752, 416] on button "Cancel" at bounding box center [739, 419] width 59 height 26
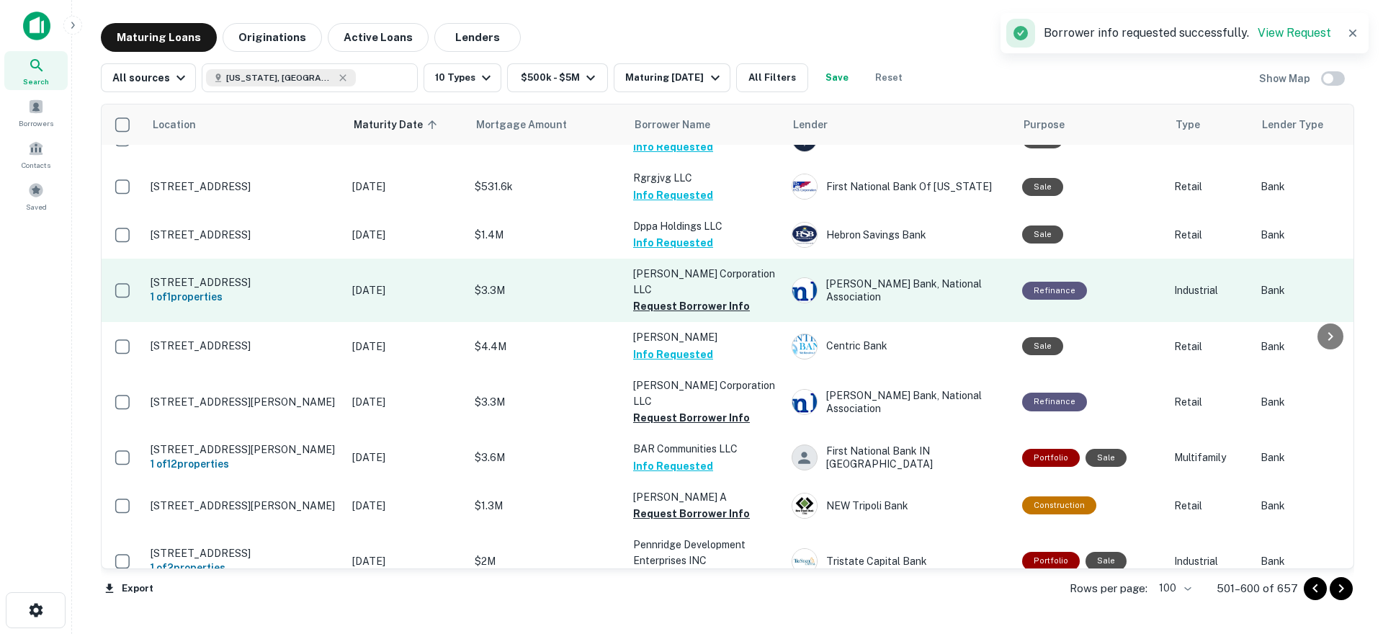
scroll to position [1657, 0]
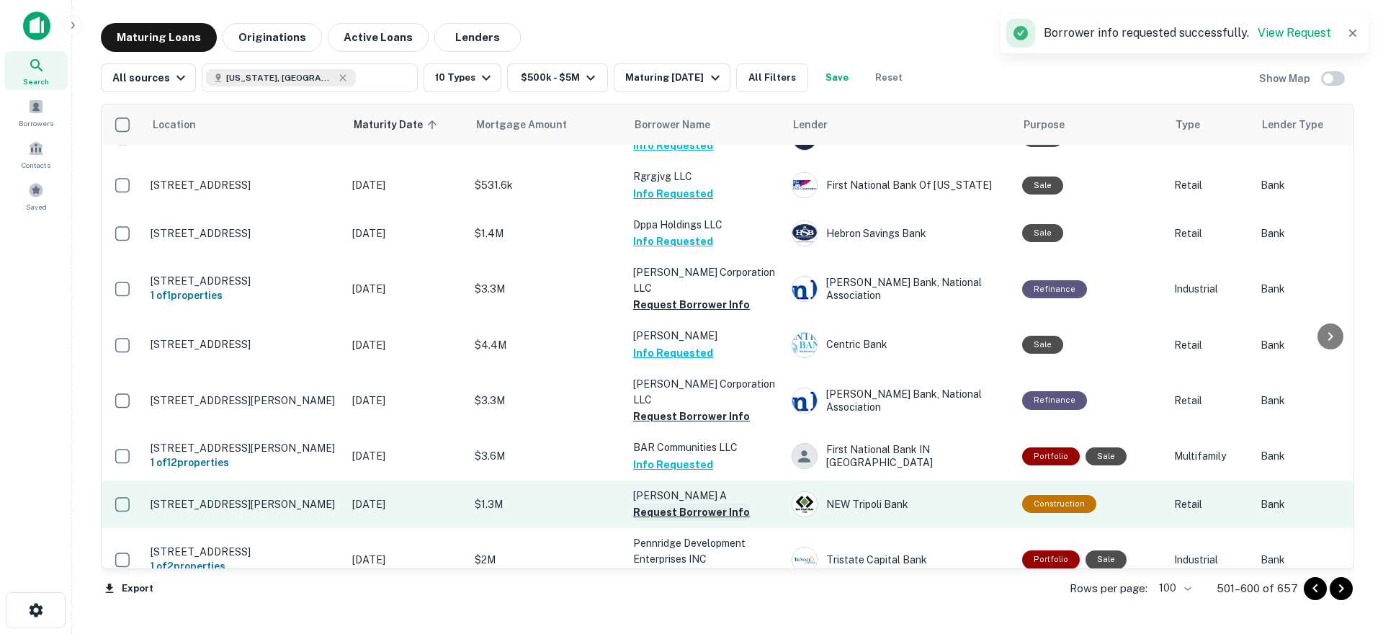
click at [666, 504] on button "Request Borrower Info" at bounding box center [691, 512] width 117 height 17
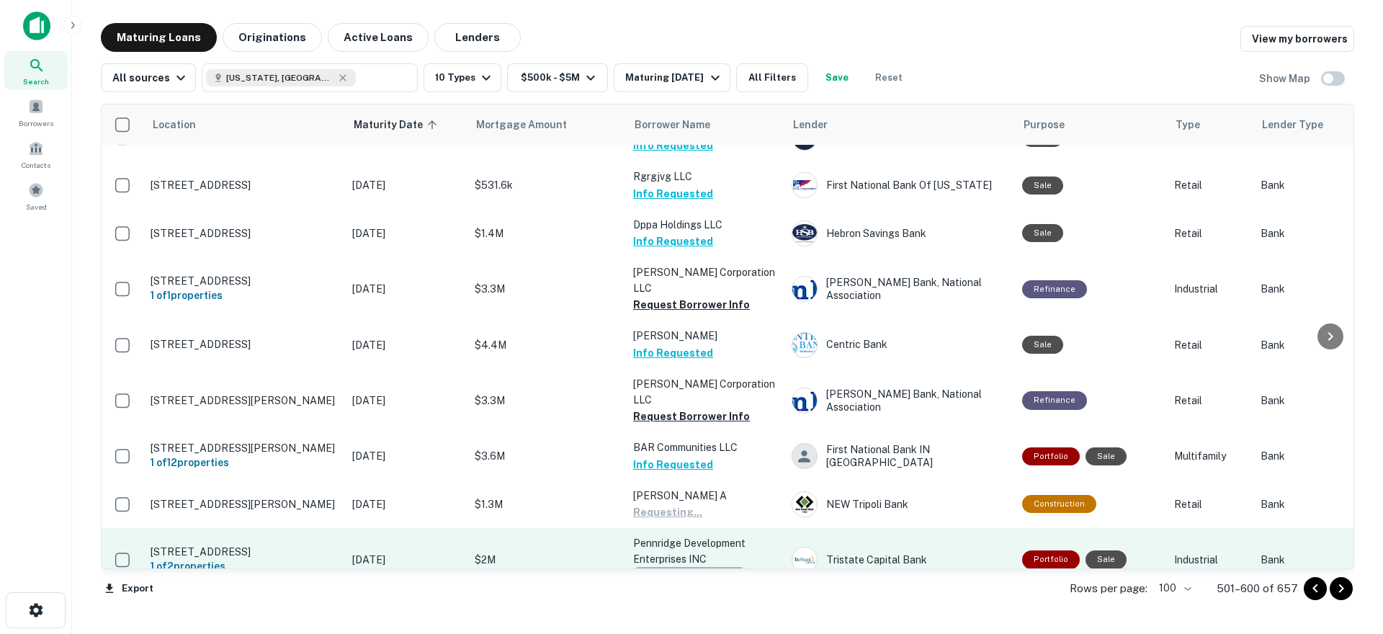
click at [677, 567] on button "Request Borrower Info" at bounding box center [691, 575] width 117 height 17
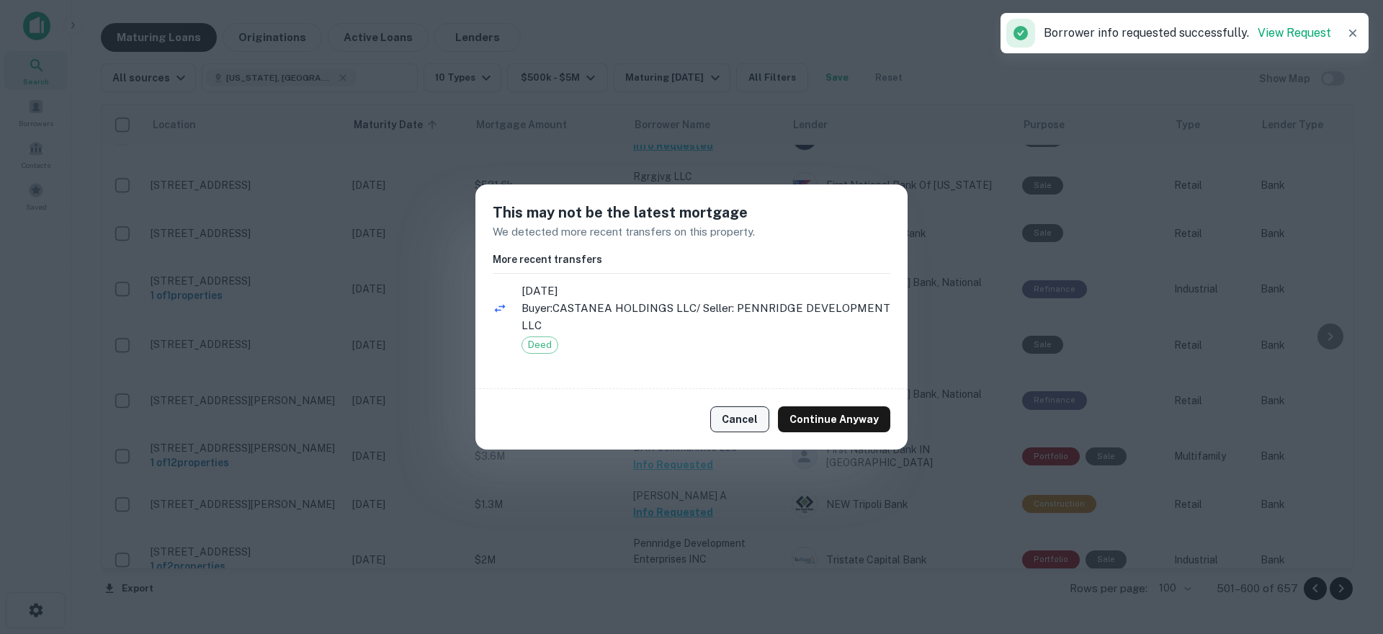
click at [733, 426] on button "Cancel" at bounding box center [739, 419] width 59 height 26
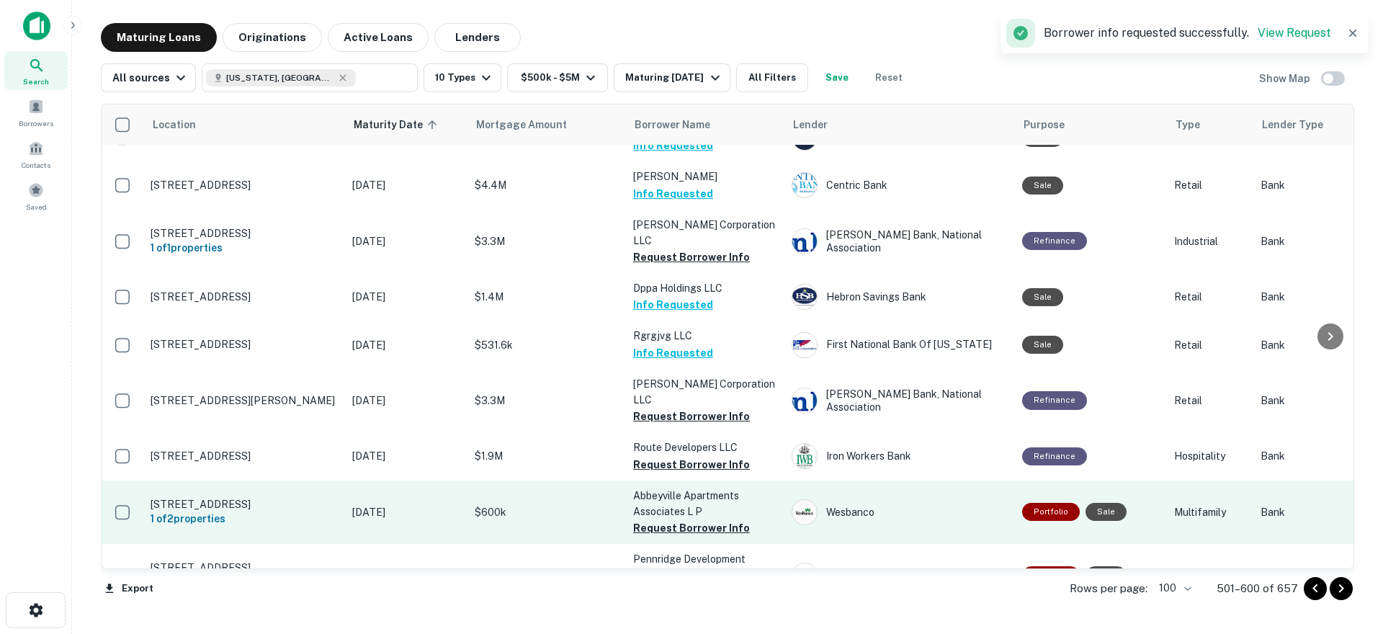
click at [738, 488] on p "Abbeyville Apartments Associates L P" at bounding box center [705, 504] width 144 height 32
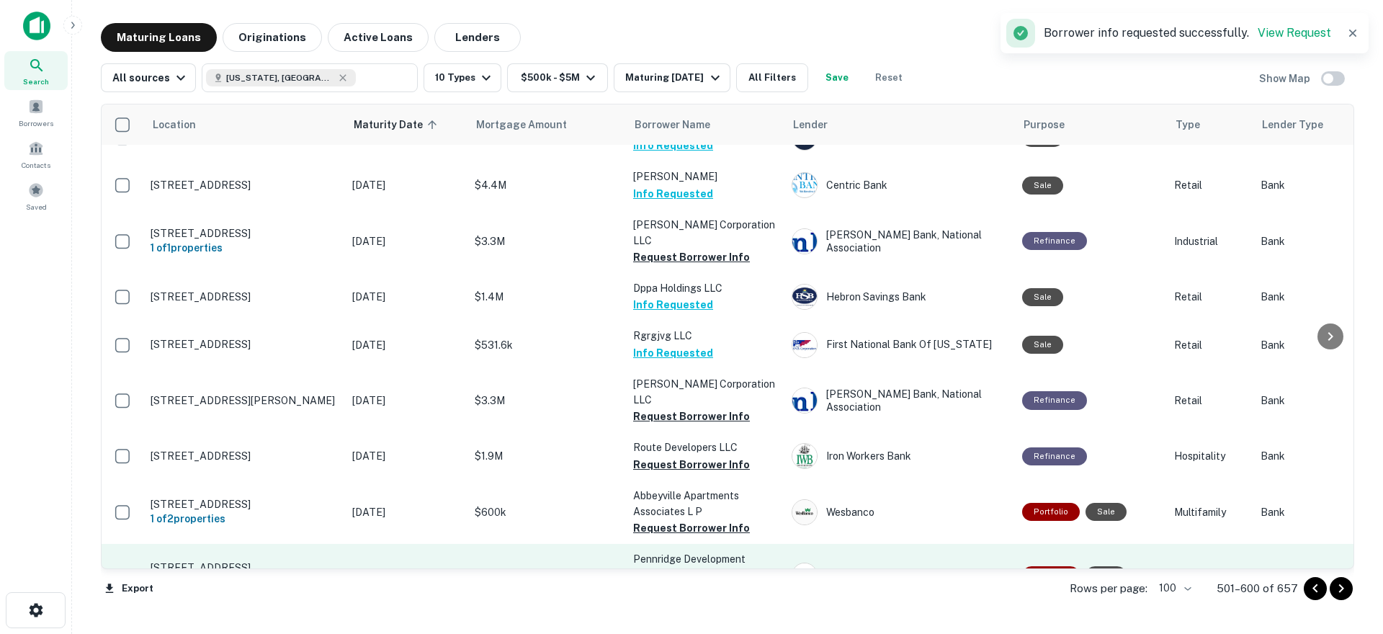
click at [713, 583] on button "Request Borrower Info" at bounding box center [691, 591] width 117 height 17
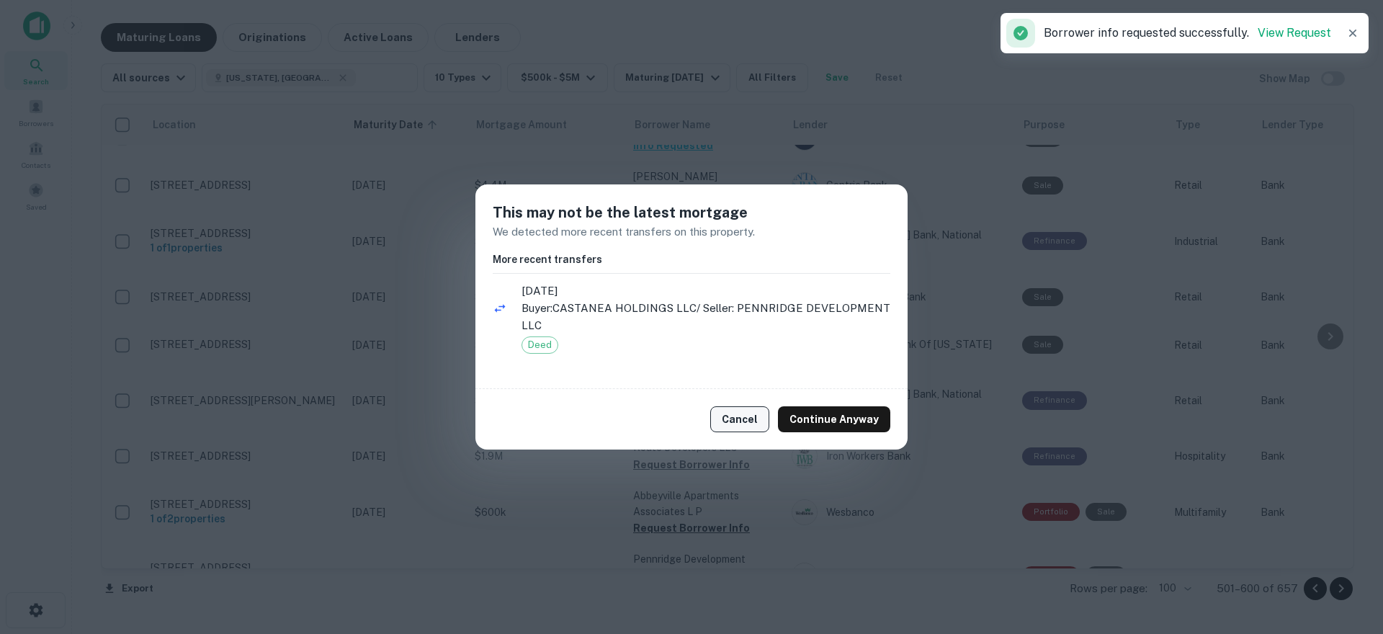
click at [753, 413] on button "Cancel" at bounding box center [739, 419] width 59 height 26
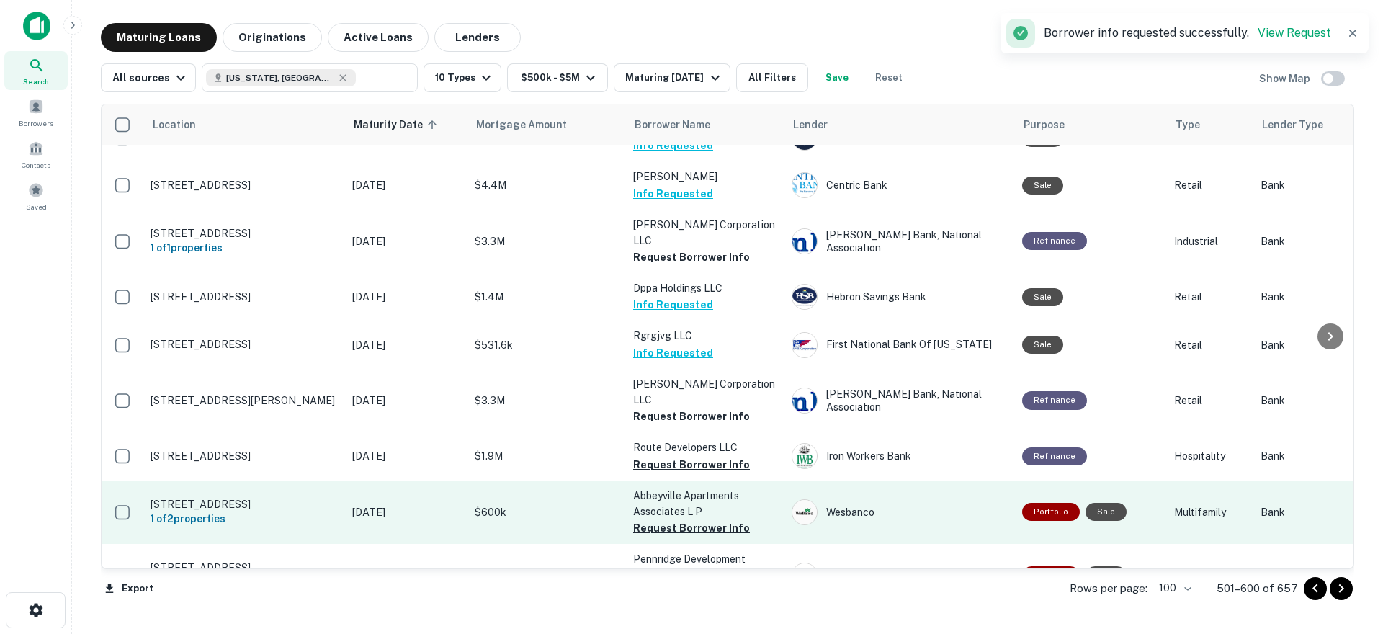
scroll to position [1873, 0]
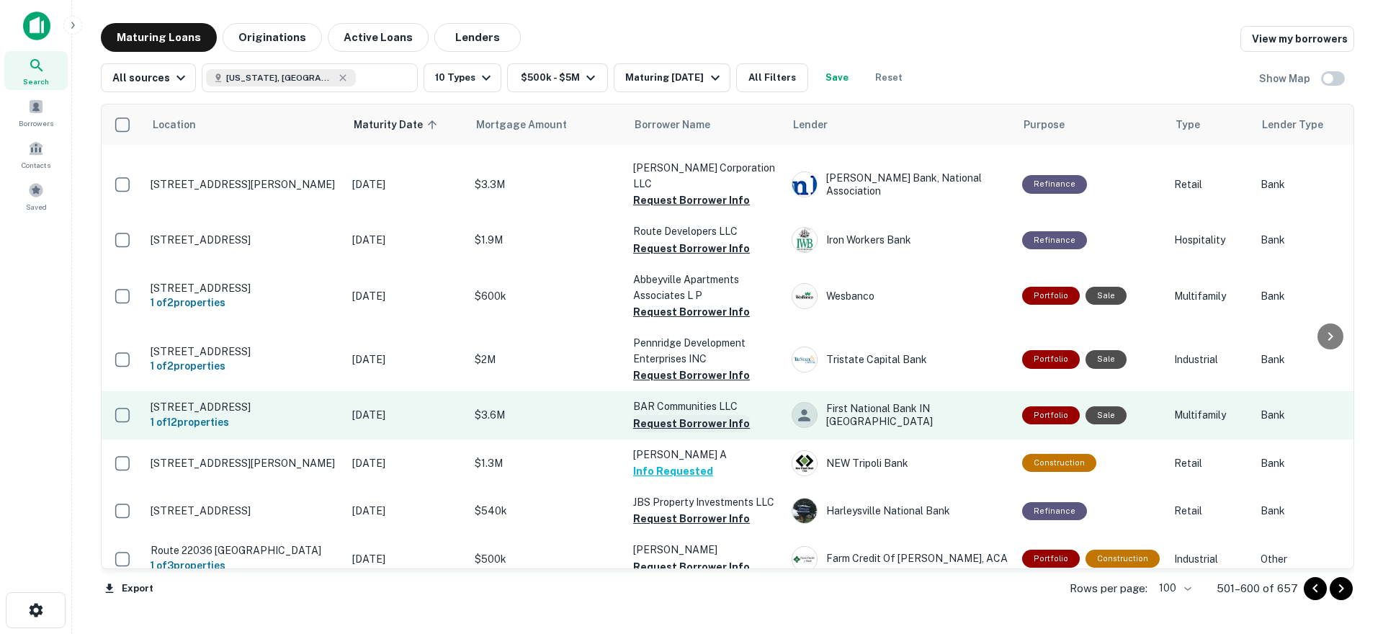
click at [697, 415] on button "Request Borrower Info" at bounding box center [691, 423] width 117 height 17
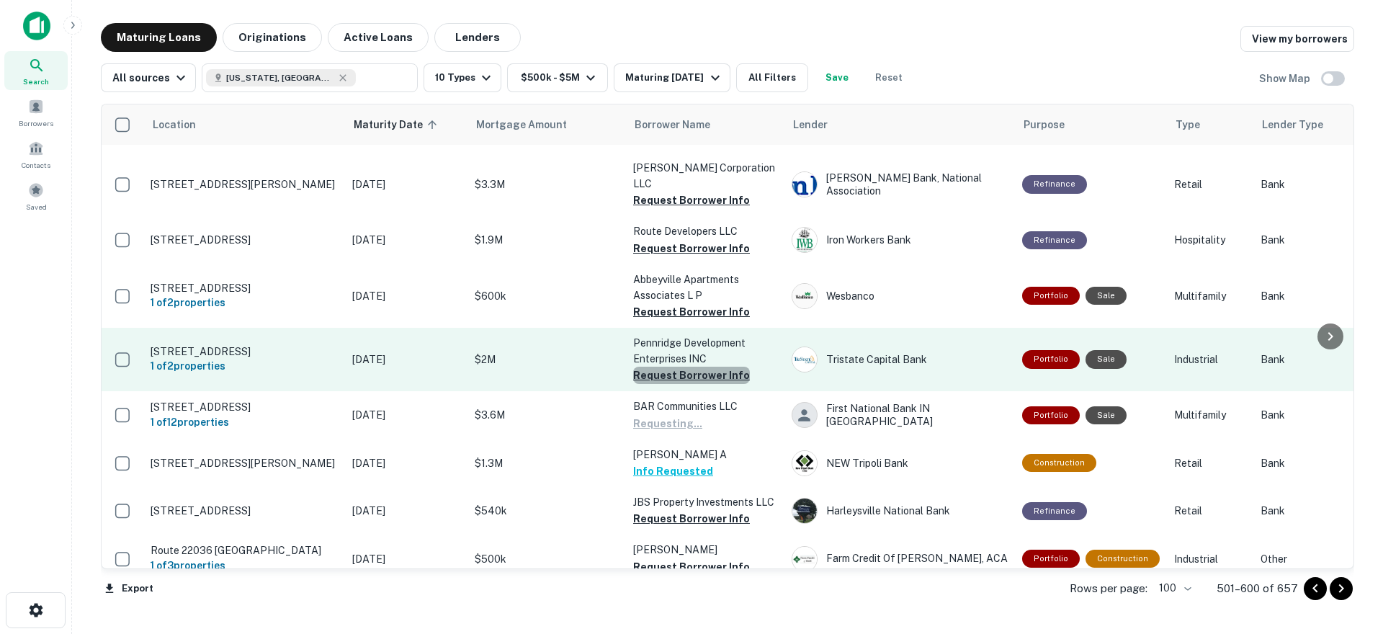
click at [706, 367] on button "Request Borrower Info" at bounding box center [691, 375] width 117 height 17
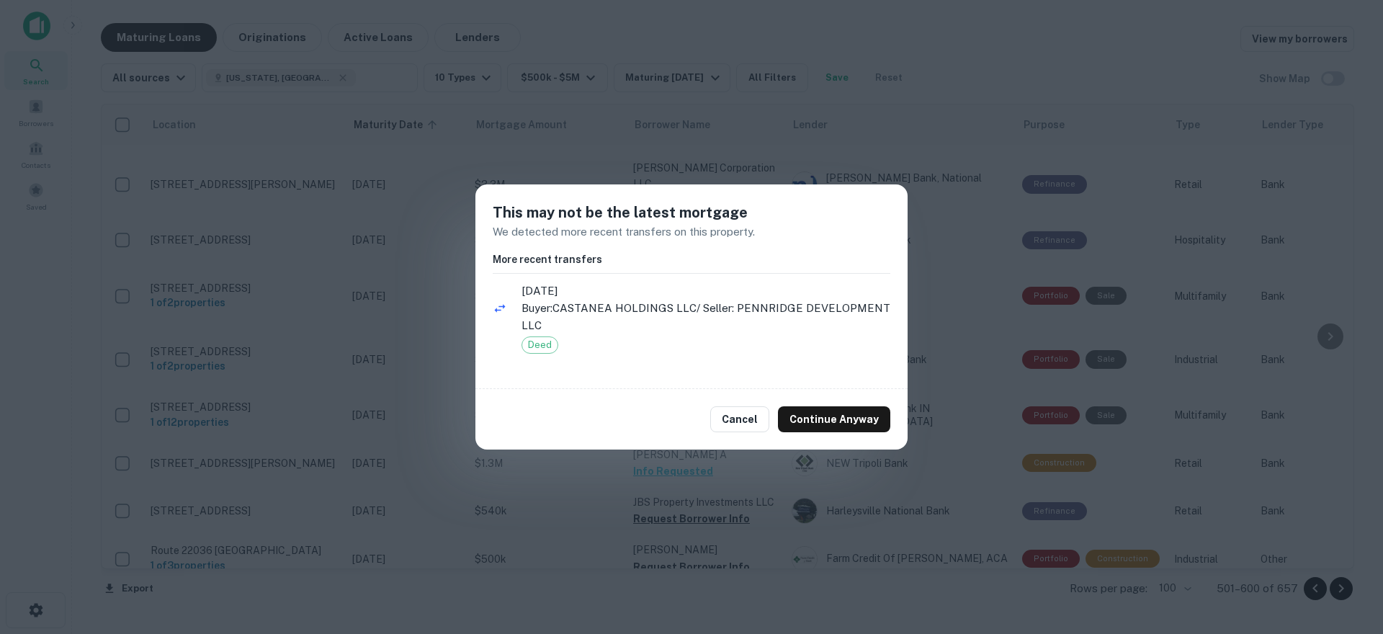
click at [735, 434] on div "Cancel Continue Anyway" at bounding box center [692, 419] width 432 height 61
click at [734, 412] on button "Cancel" at bounding box center [739, 419] width 59 height 26
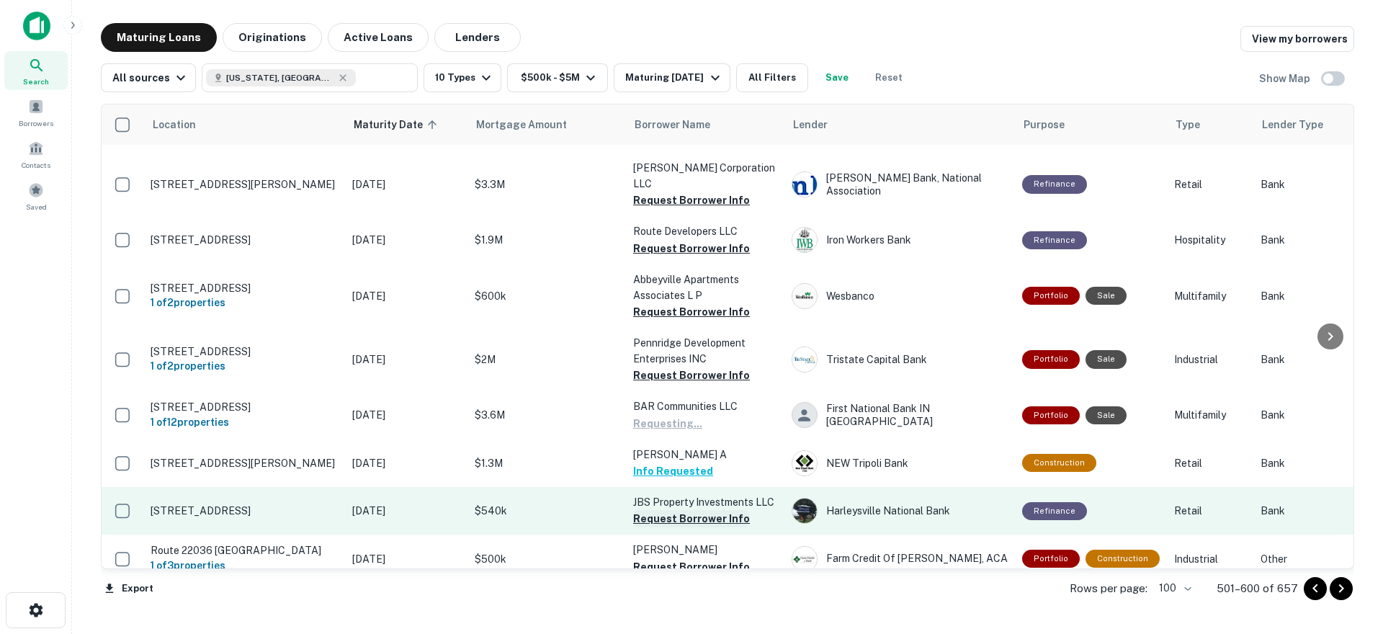
click at [676, 510] on button "Request Borrower Info" at bounding box center [691, 518] width 117 height 17
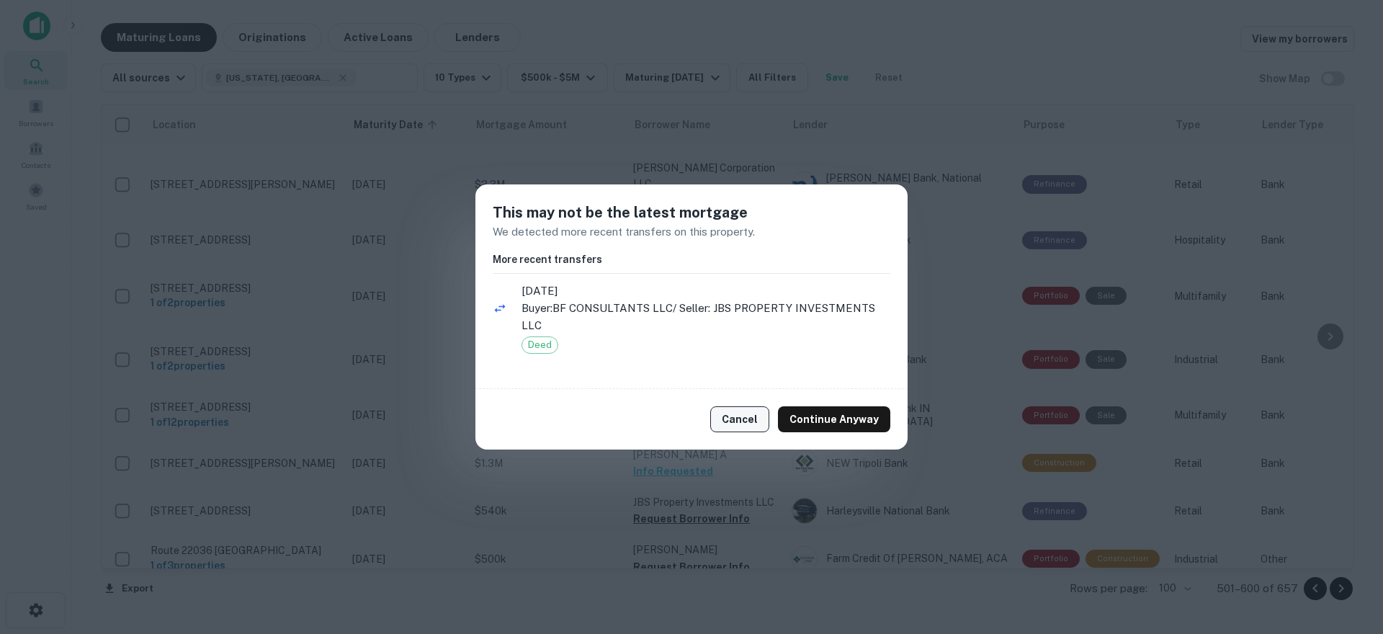
click at [733, 419] on button "Cancel" at bounding box center [739, 419] width 59 height 26
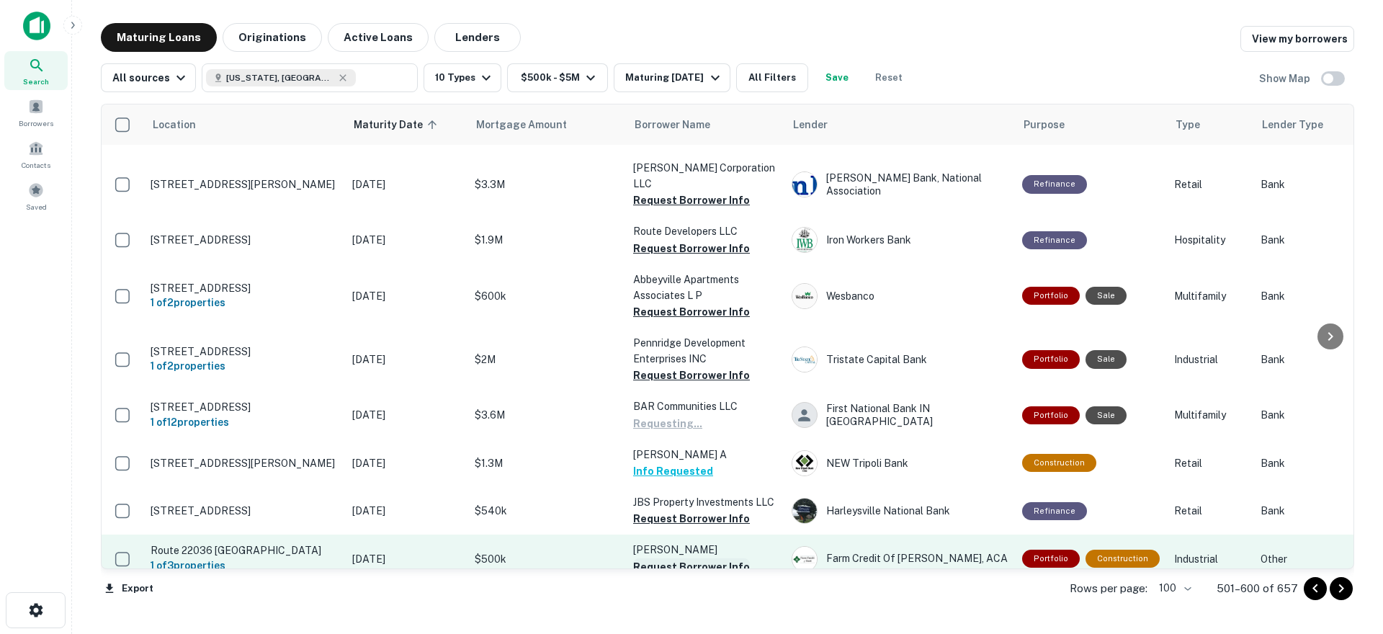
click at [684, 558] on button "Request Borrower Info" at bounding box center [691, 566] width 117 height 17
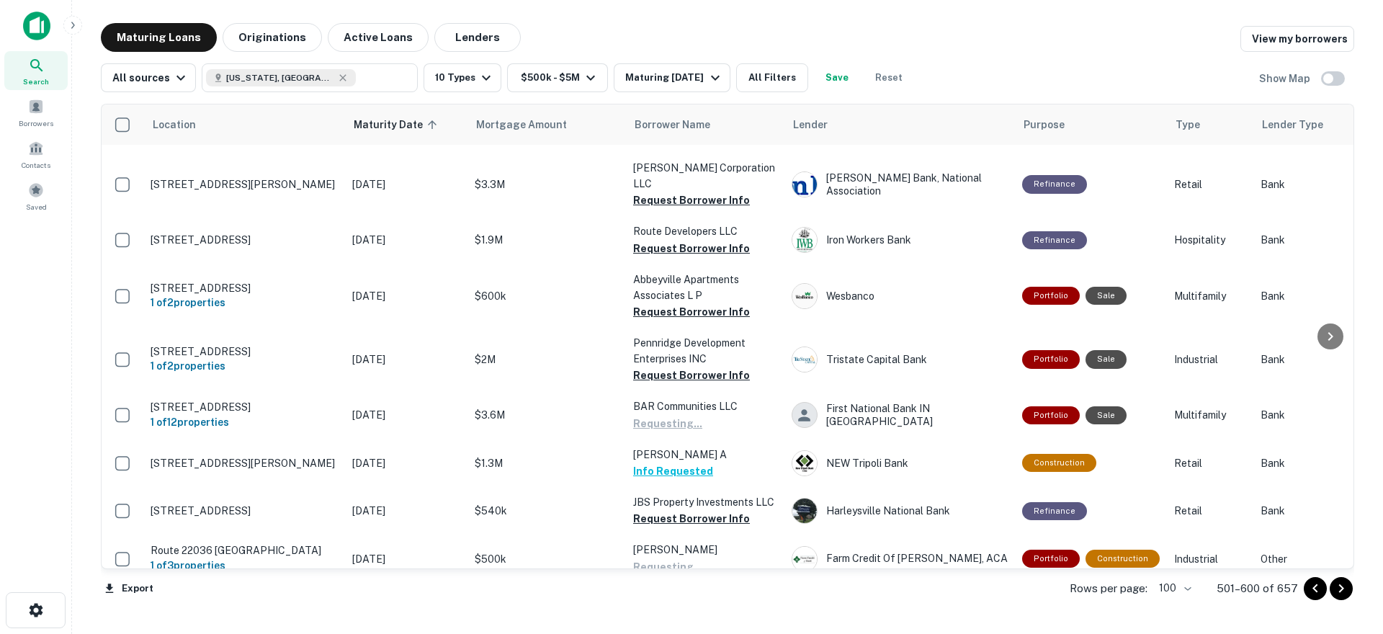
click at [663, 606] on button "Request Borrower Info" at bounding box center [691, 614] width 117 height 17
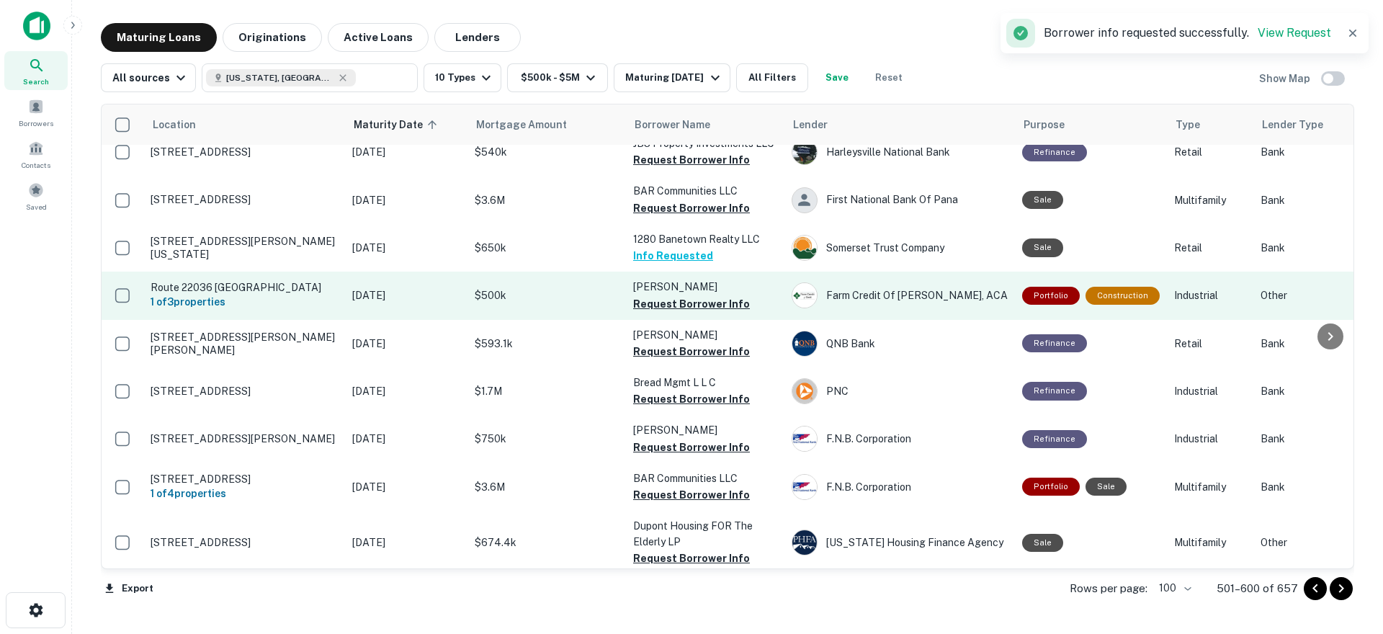
scroll to position [2233, 0]
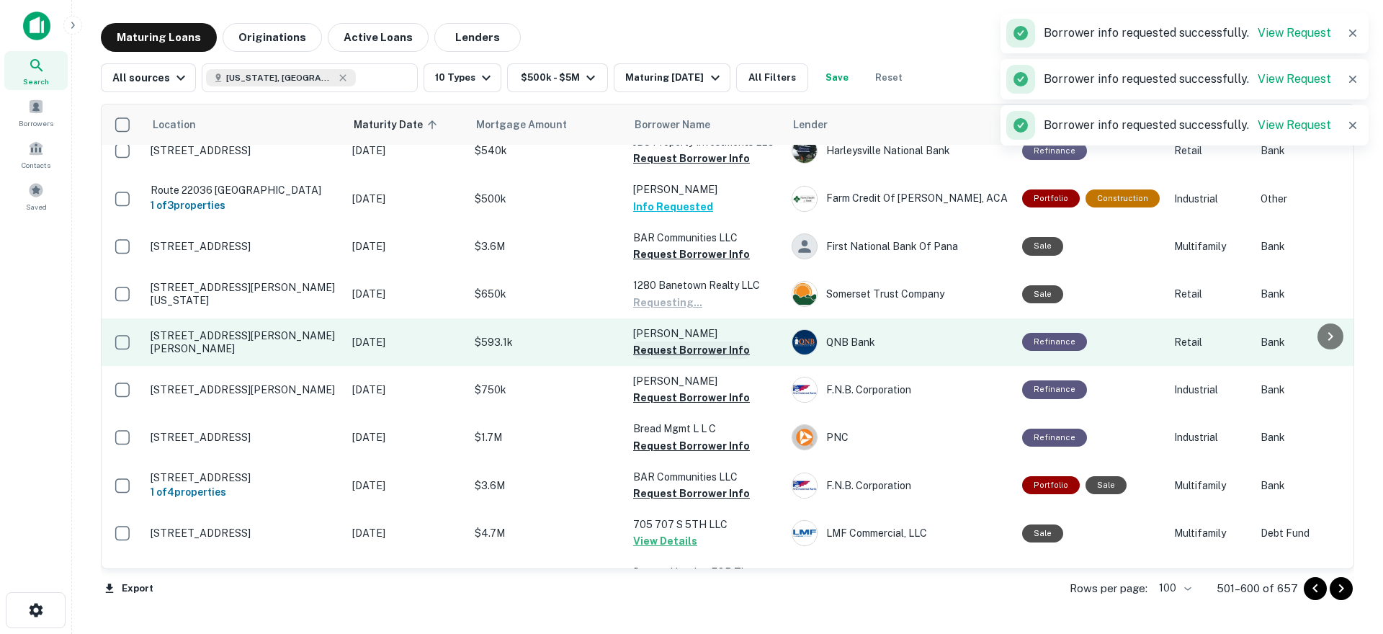
click at [708, 342] on button "Request Borrower Info" at bounding box center [691, 350] width 117 height 17
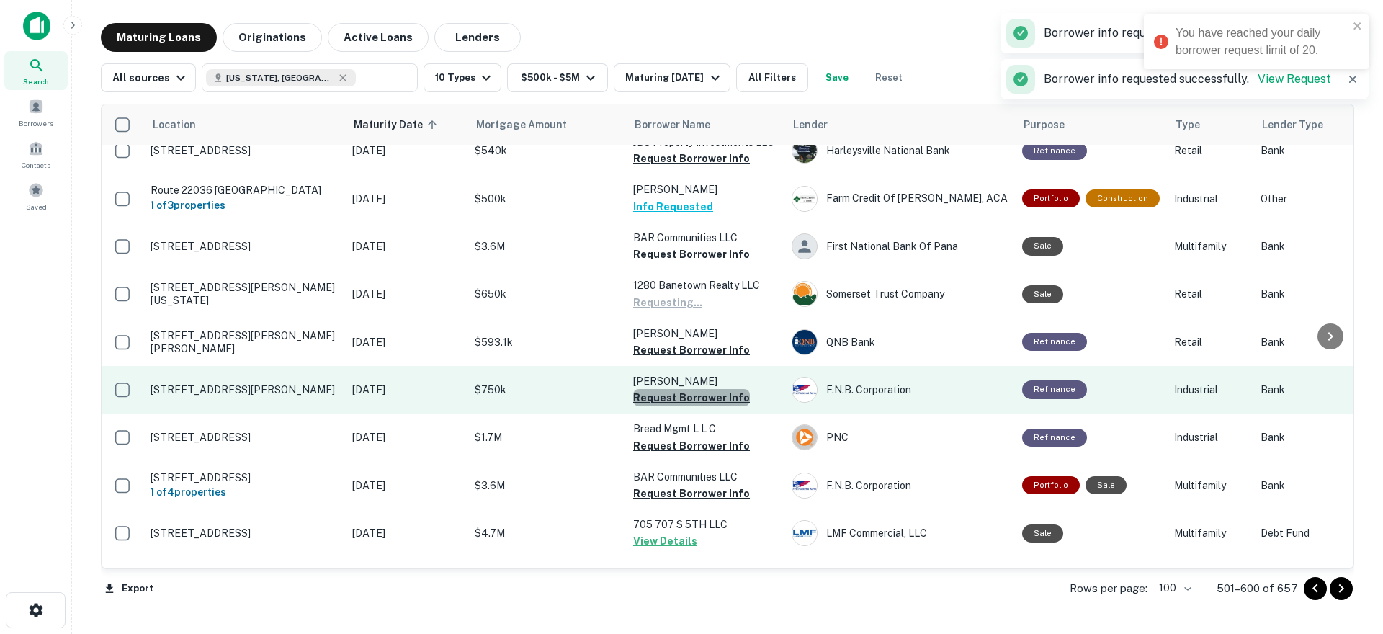
click at [696, 389] on button "Request Borrower Info" at bounding box center [691, 397] width 117 height 17
